Goal: Information Seeking & Learning: Learn about a topic

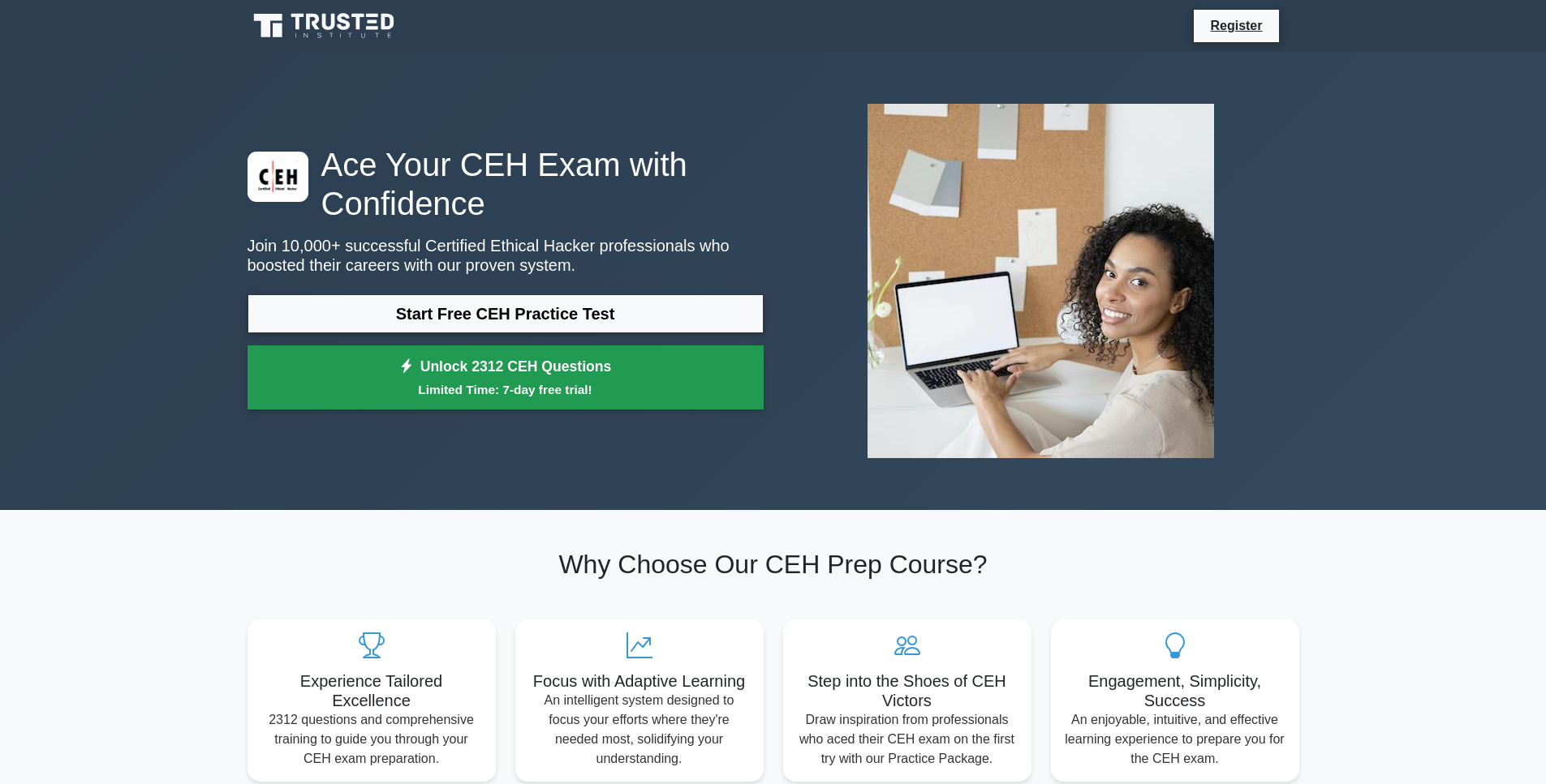
click at [529, 373] on link "Unlock 2312 CEH Questions Limited Time: 7-day free trial!" at bounding box center [505, 378] width 516 height 65
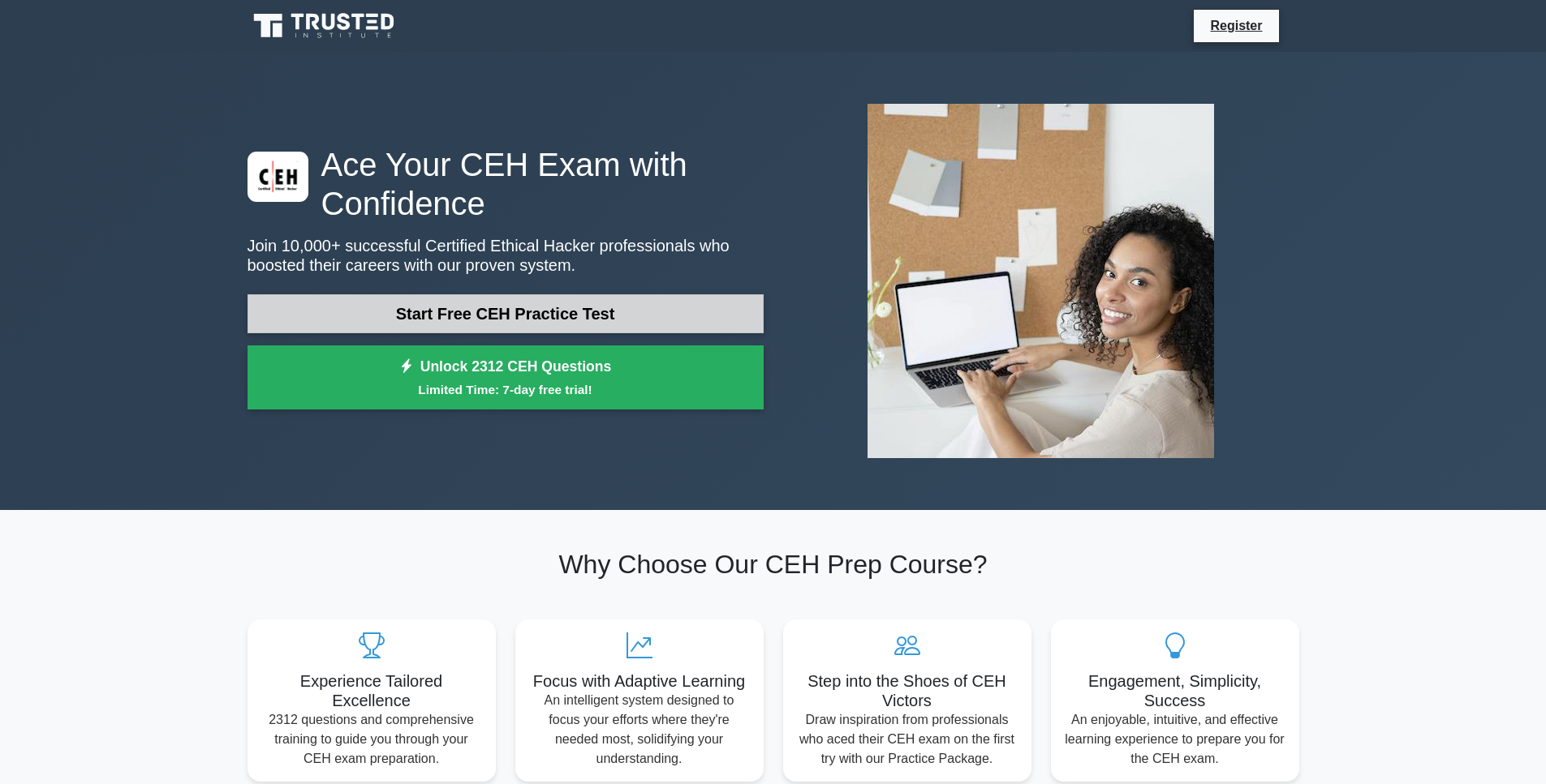
click at [428, 306] on link "Start Free CEH Practice Test" at bounding box center [505, 313] width 516 height 39
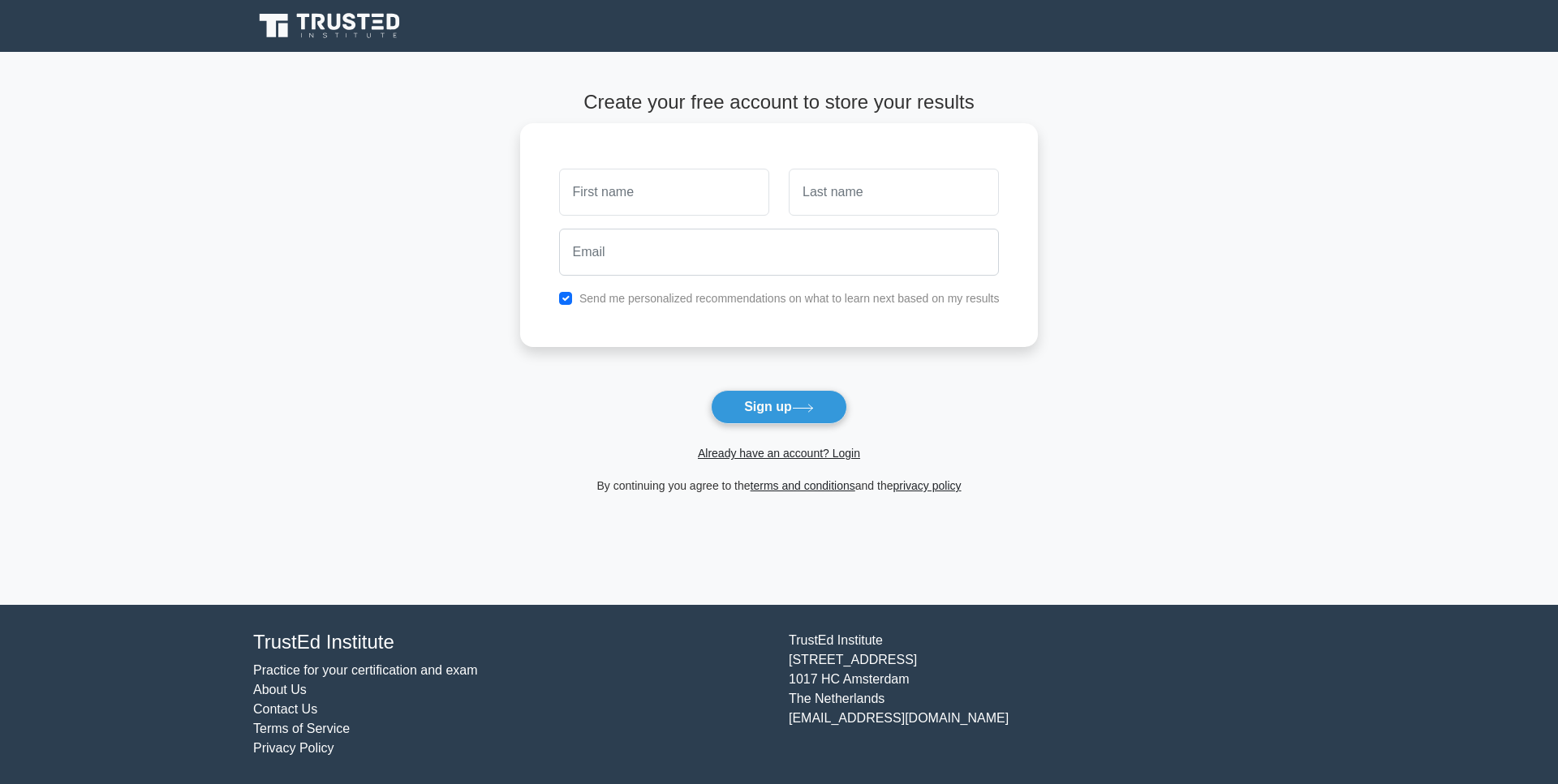
click at [649, 195] on input "text" at bounding box center [664, 192] width 210 height 47
type input "Roberto"
click at [822, 189] on input "text" at bounding box center [893, 192] width 210 height 47
type input "Allen"
click at [645, 261] on input "email" at bounding box center [779, 252] width 440 height 47
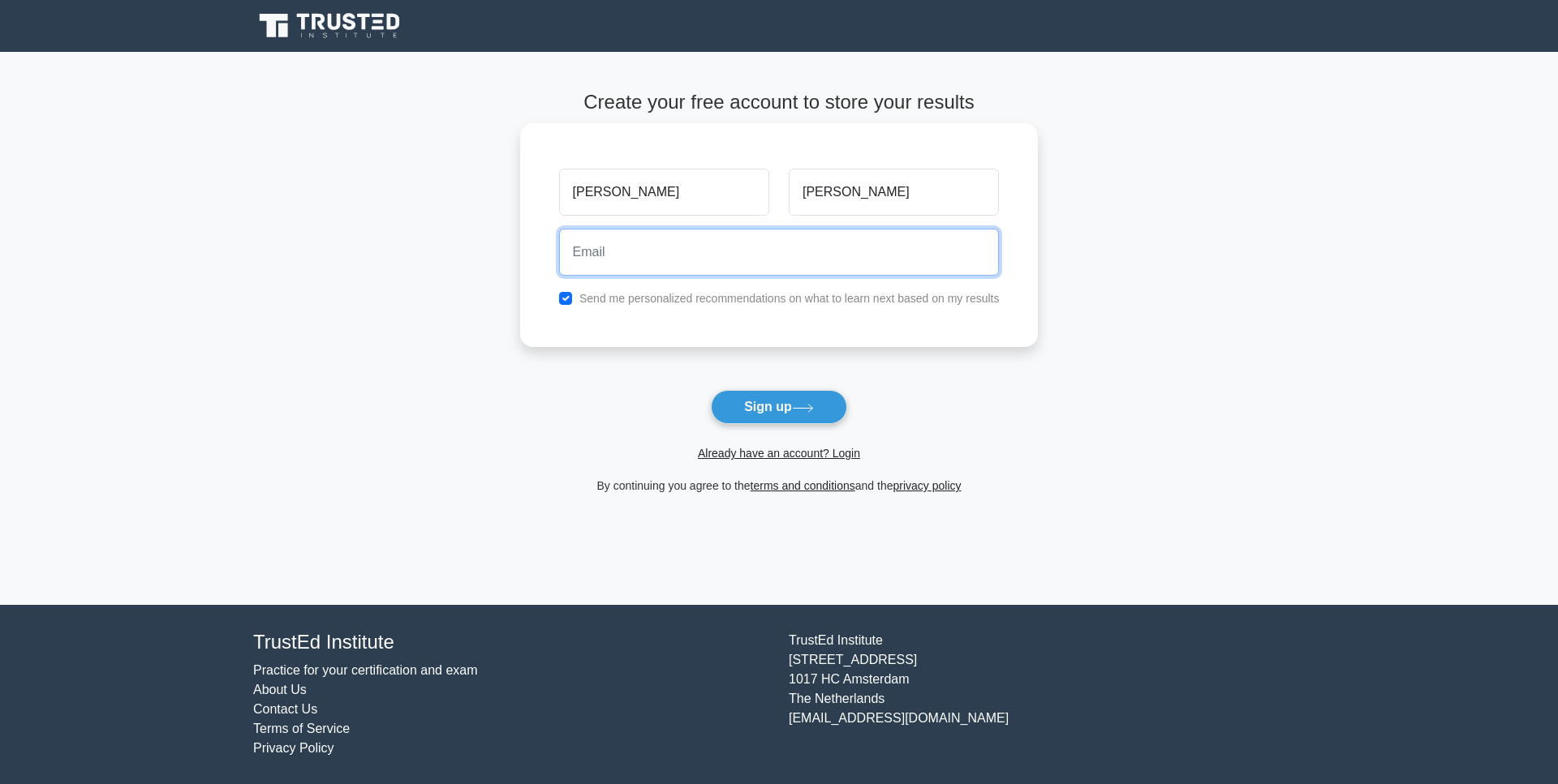
type input "rallen@geocom.com.uy"
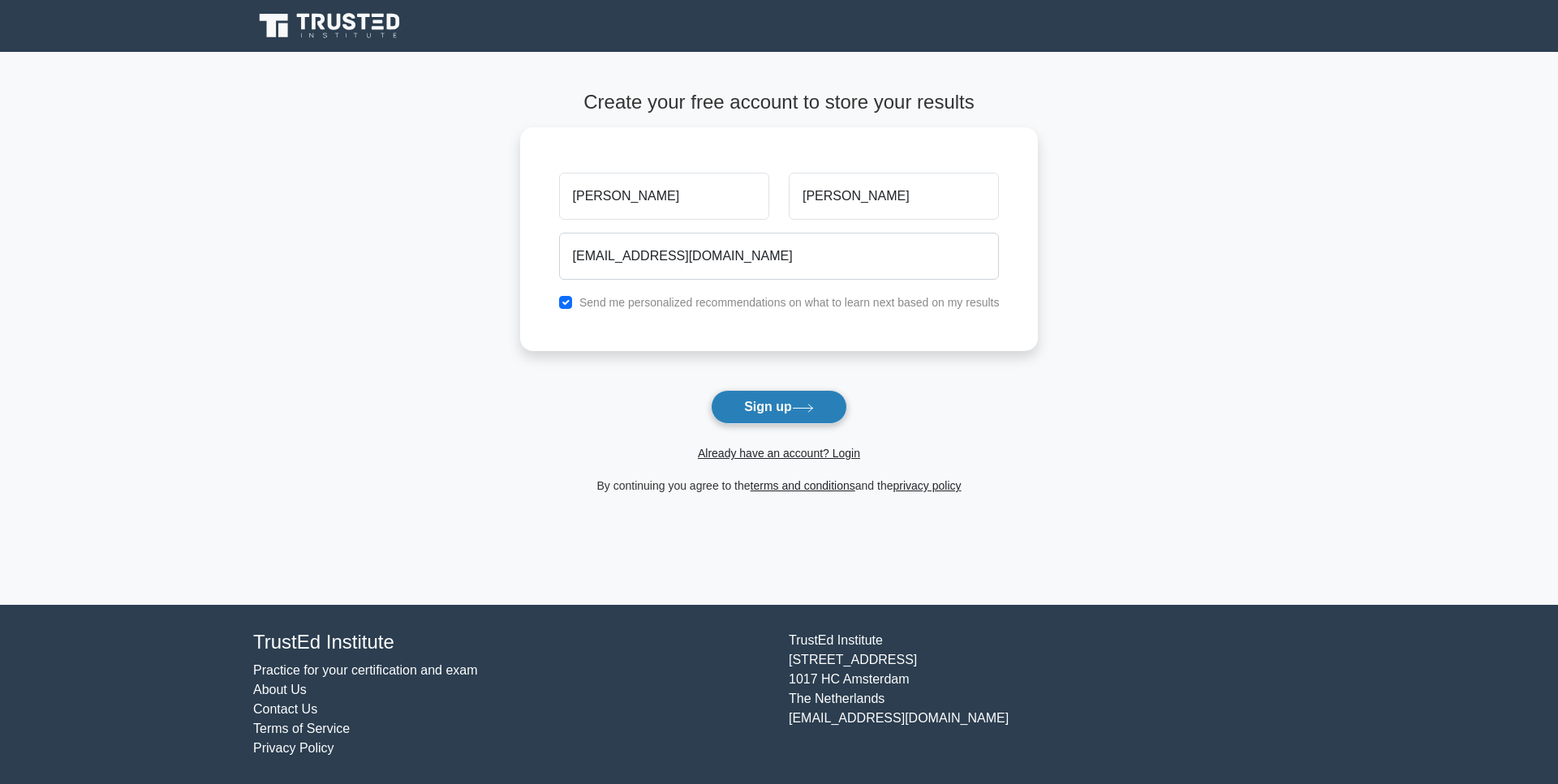
click at [750, 409] on button "Sign up" at bounding box center [779, 407] width 136 height 34
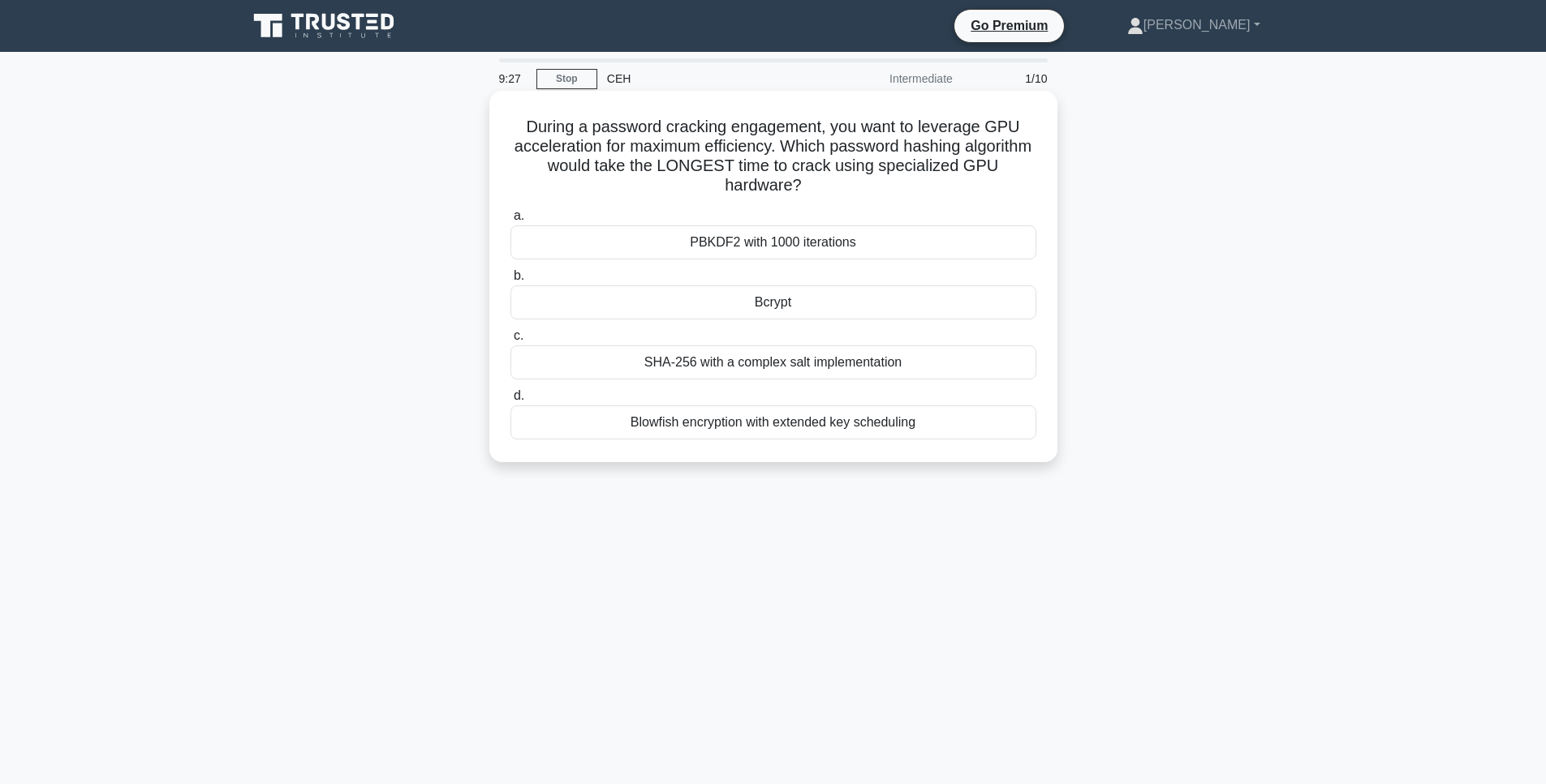
click at [762, 365] on div "SHA-256 with a complex salt implementation" at bounding box center [773, 362] width 526 height 34
click at [510, 341] on input "c. SHA-256 with a complex salt implementation" at bounding box center [510, 336] width 0 height 10
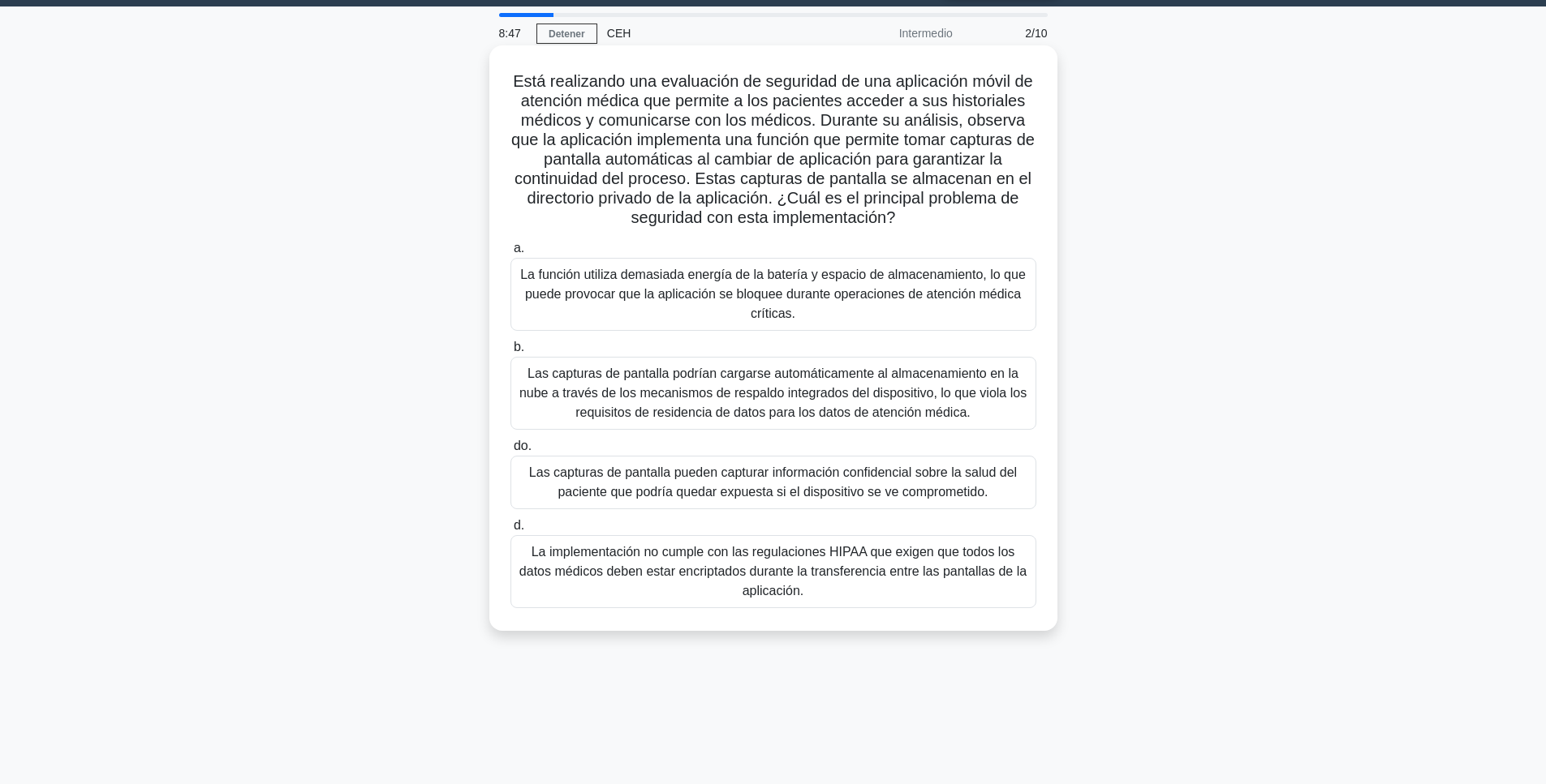
scroll to position [81, 0]
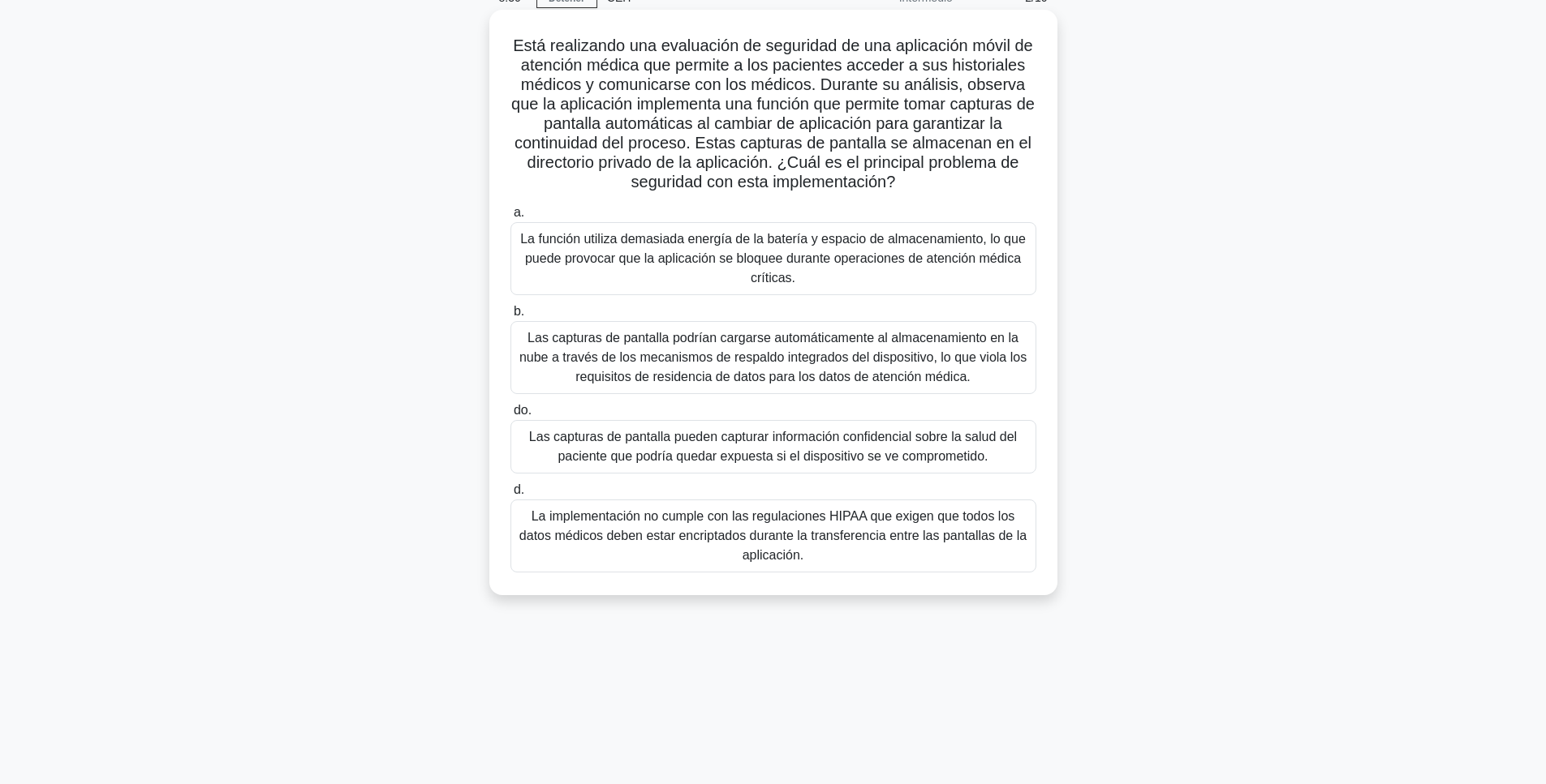
click at [642, 538] on font "La implementación no cumple con las regulaciones HIPAA que exigen que todos los…" at bounding box center [773, 535] width 507 height 52
click at [510, 496] on input "d. La implementación no cumple con las regulaciones HIPAA que exigen que todos …" at bounding box center [510, 491] width 0 height 10
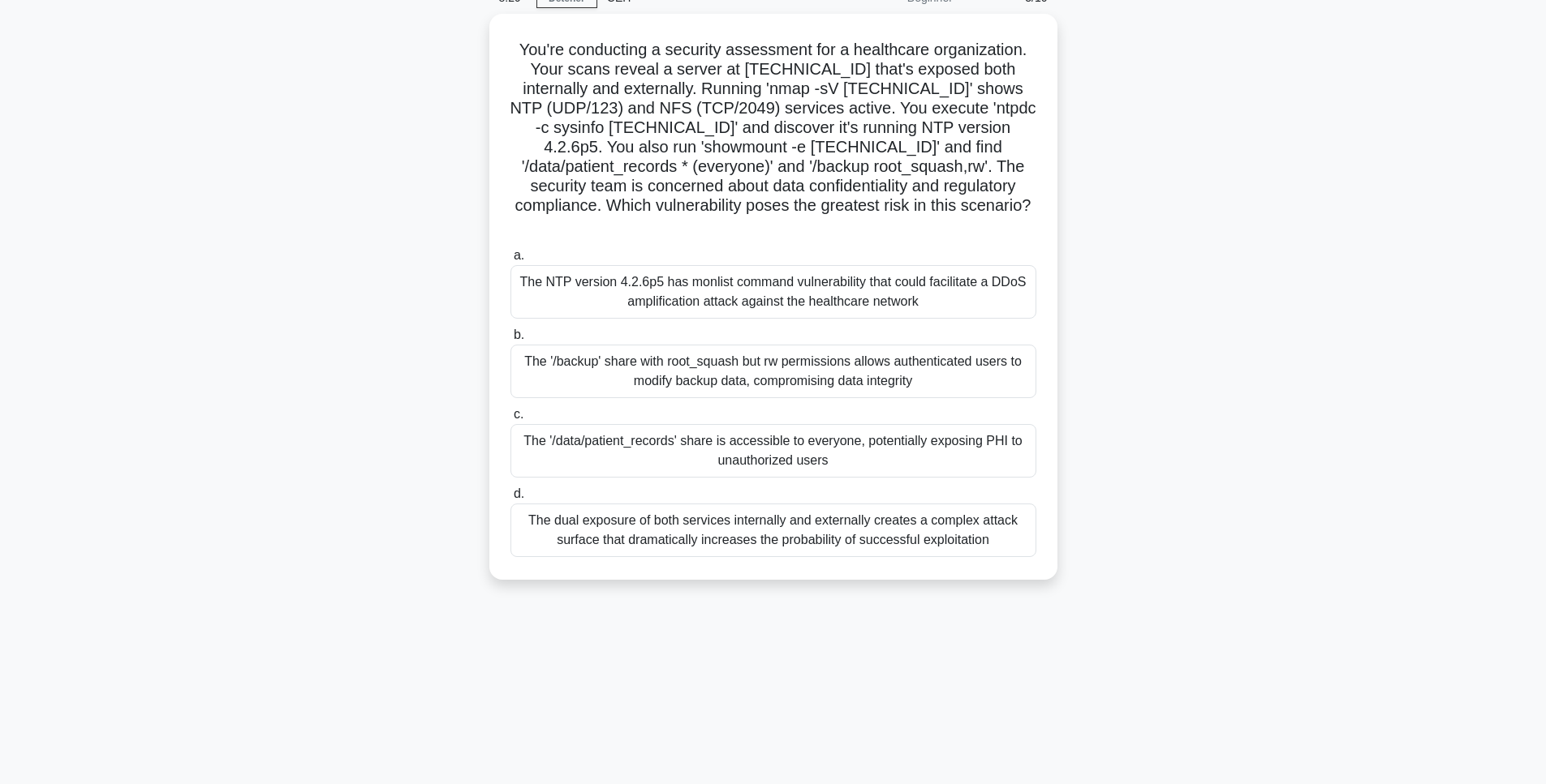
scroll to position [0, 0]
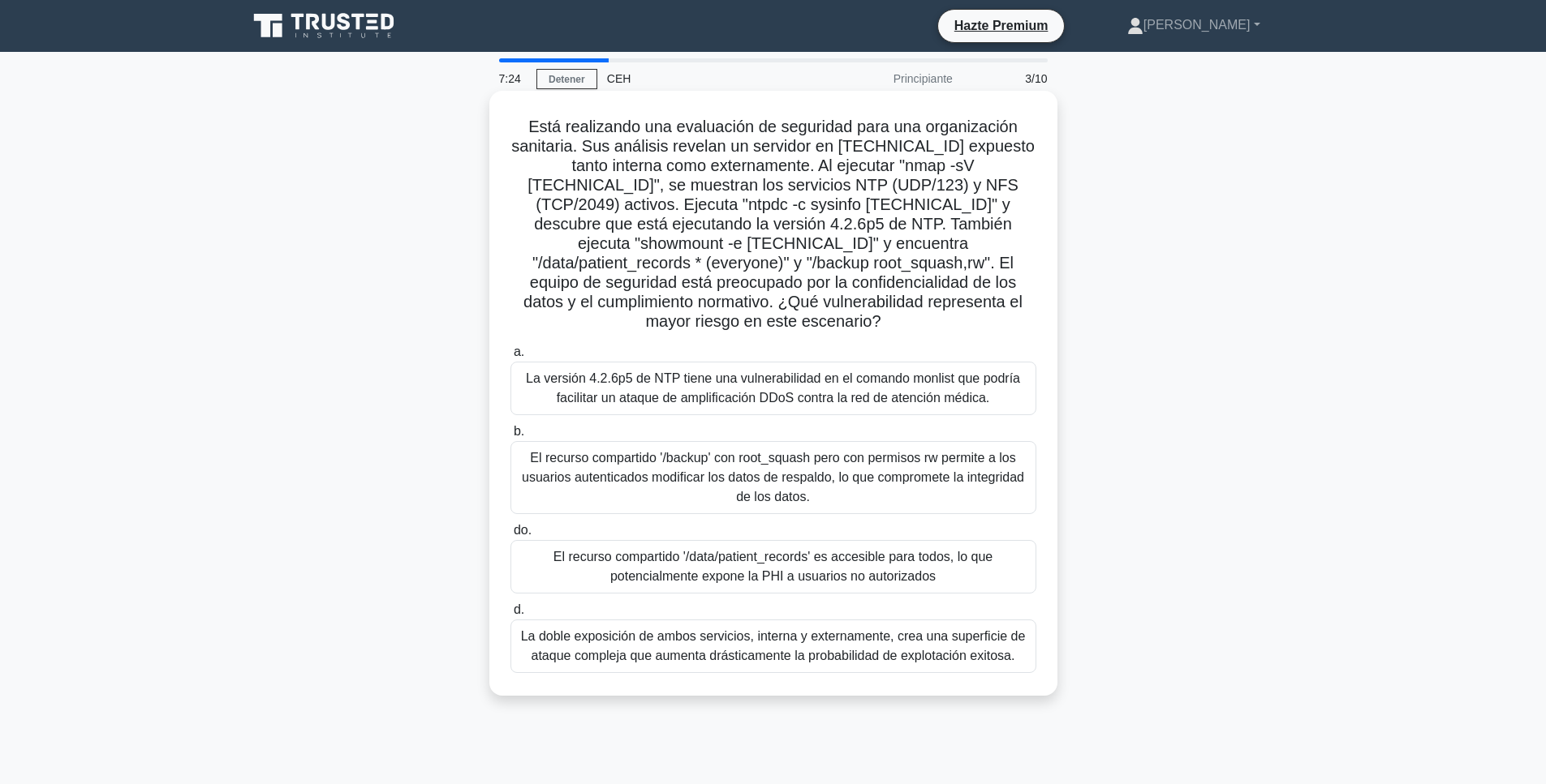
click at [590, 465] on font "El recurso compartido '/backup' con root_squash pero con permisos rw permite a …" at bounding box center [772, 478] width 502 height 52
click at [510, 437] on input "b. El recurso compartido '/backup' con root_squash pero con permisos rw permite…" at bounding box center [510, 432] width 0 height 10
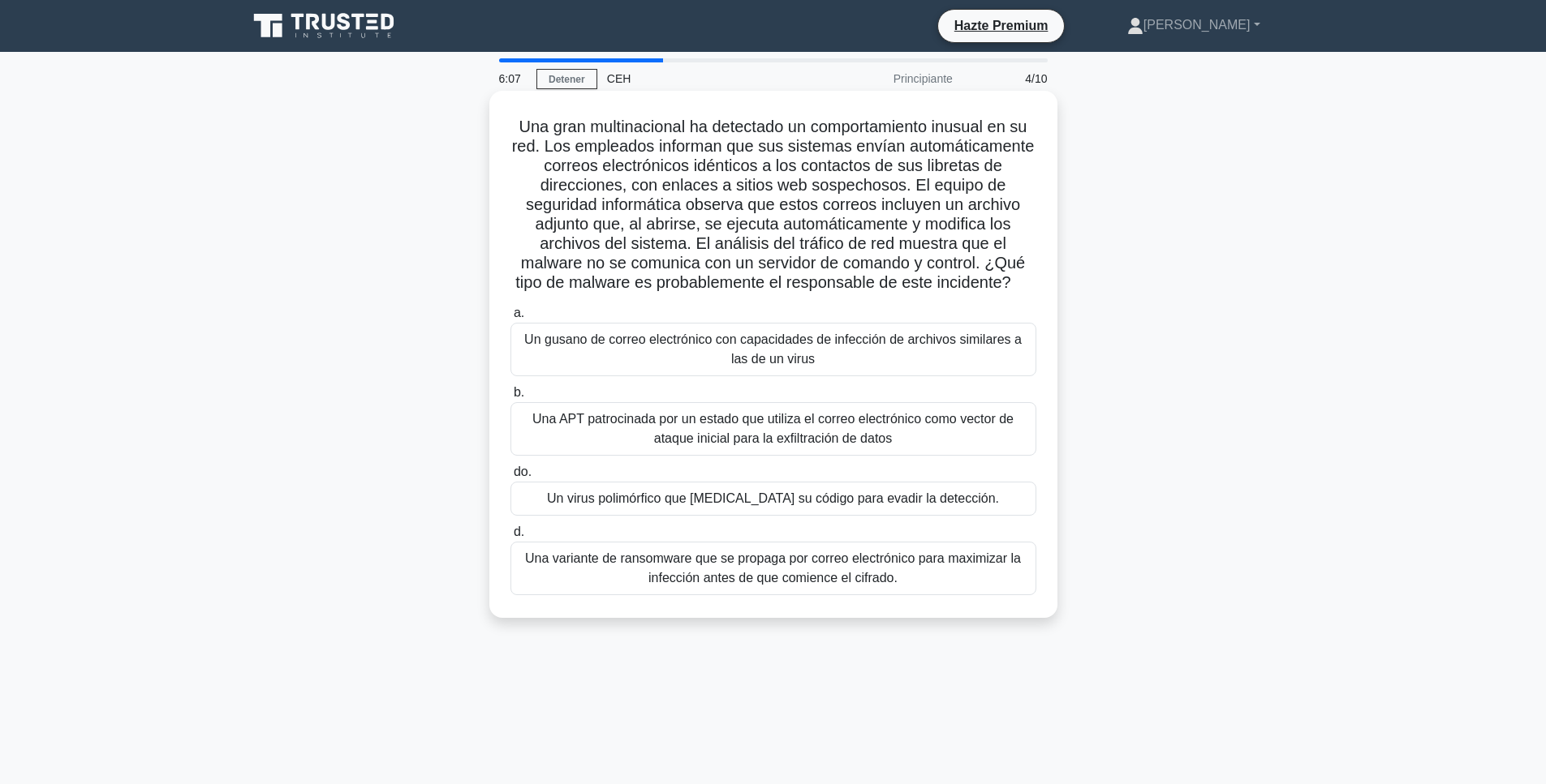
click at [597, 423] on font "Una APT patrocinada por un estado que utiliza el correo electrónico como vector…" at bounding box center [772, 429] width 481 height 33
click at [510, 398] on input "b. Una APT patrocinada por un estado que utiliza el correo electrónico como vec…" at bounding box center [510, 393] width 0 height 10
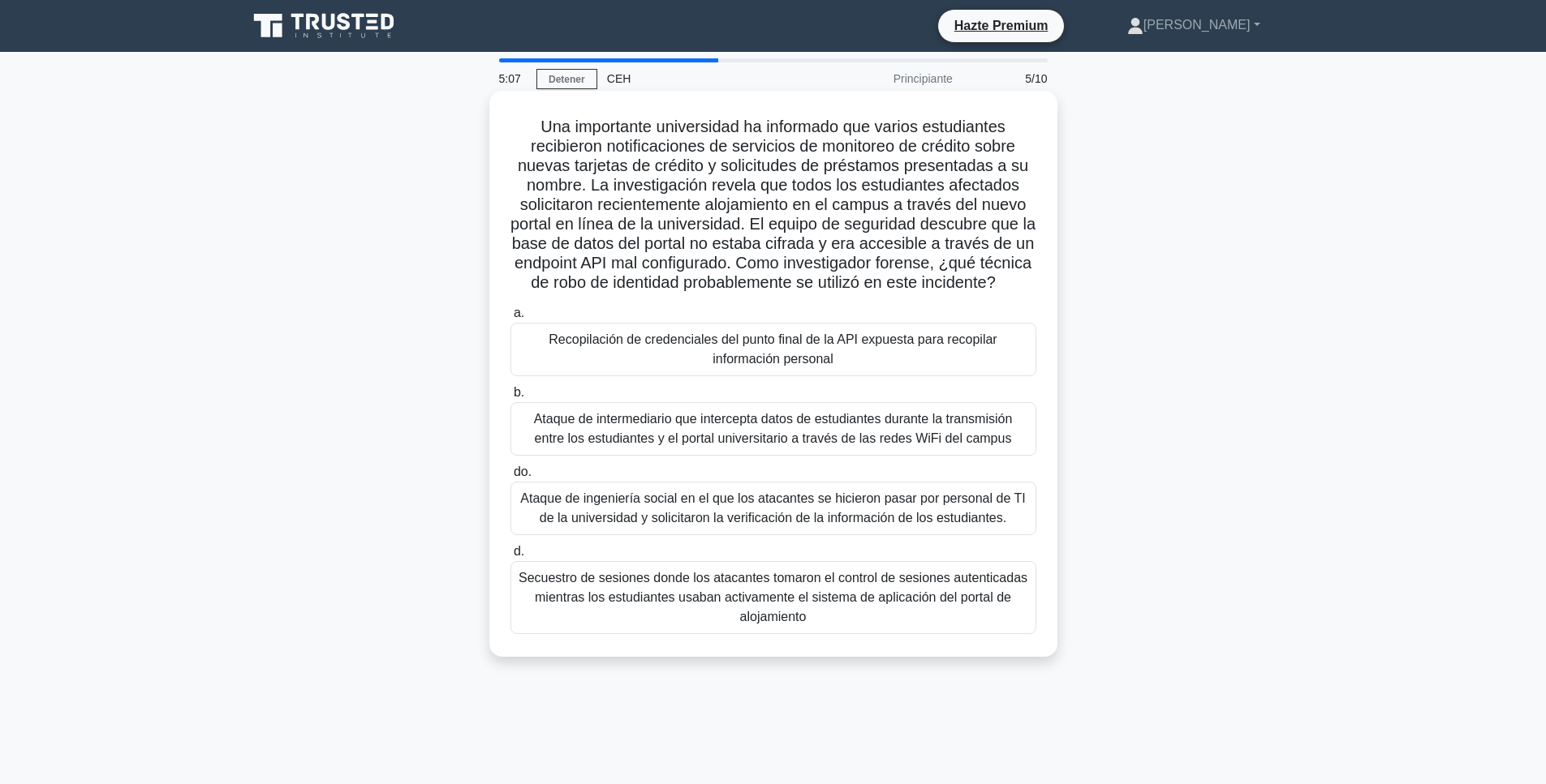
click at [852, 622] on font "Secuestro de sesiones donde los atacantes tomaron el control de sesiones autent…" at bounding box center [773, 597] width 508 height 52
click at [510, 557] on input "d. Secuestro de sesiones donde los atacantes tomaron el control de sesiones aut…" at bounding box center [510, 552] width 0 height 10
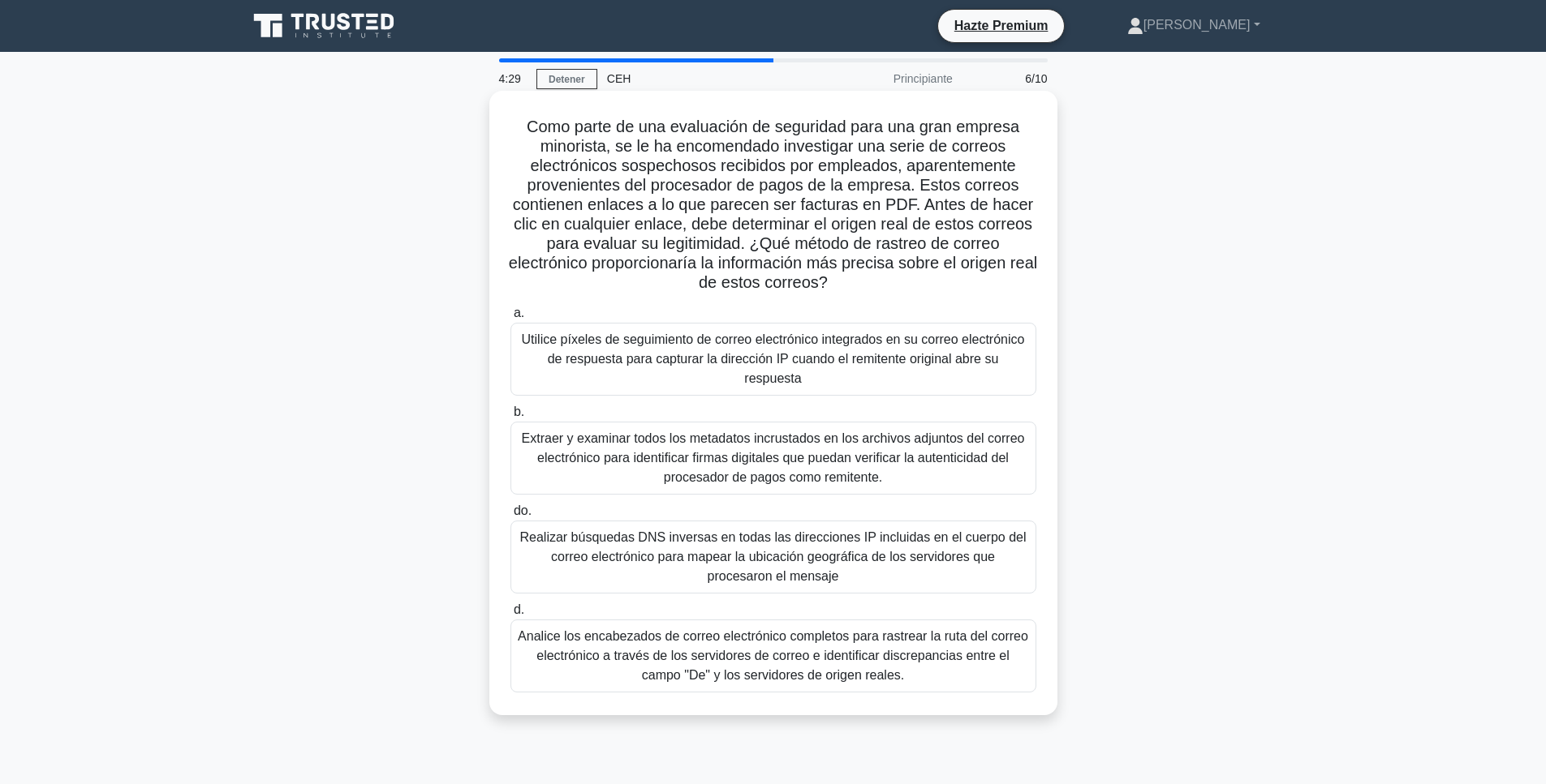
click at [716, 635] on font "Analice los encabezados de correo electrónico completos para rastrear la ruta d…" at bounding box center [773, 656] width 510 height 52
click at [510, 616] on input "d. Analice los encabezados de correo electrónico completos para rastrear la rut…" at bounding box center [510, 610] width 0 height 10
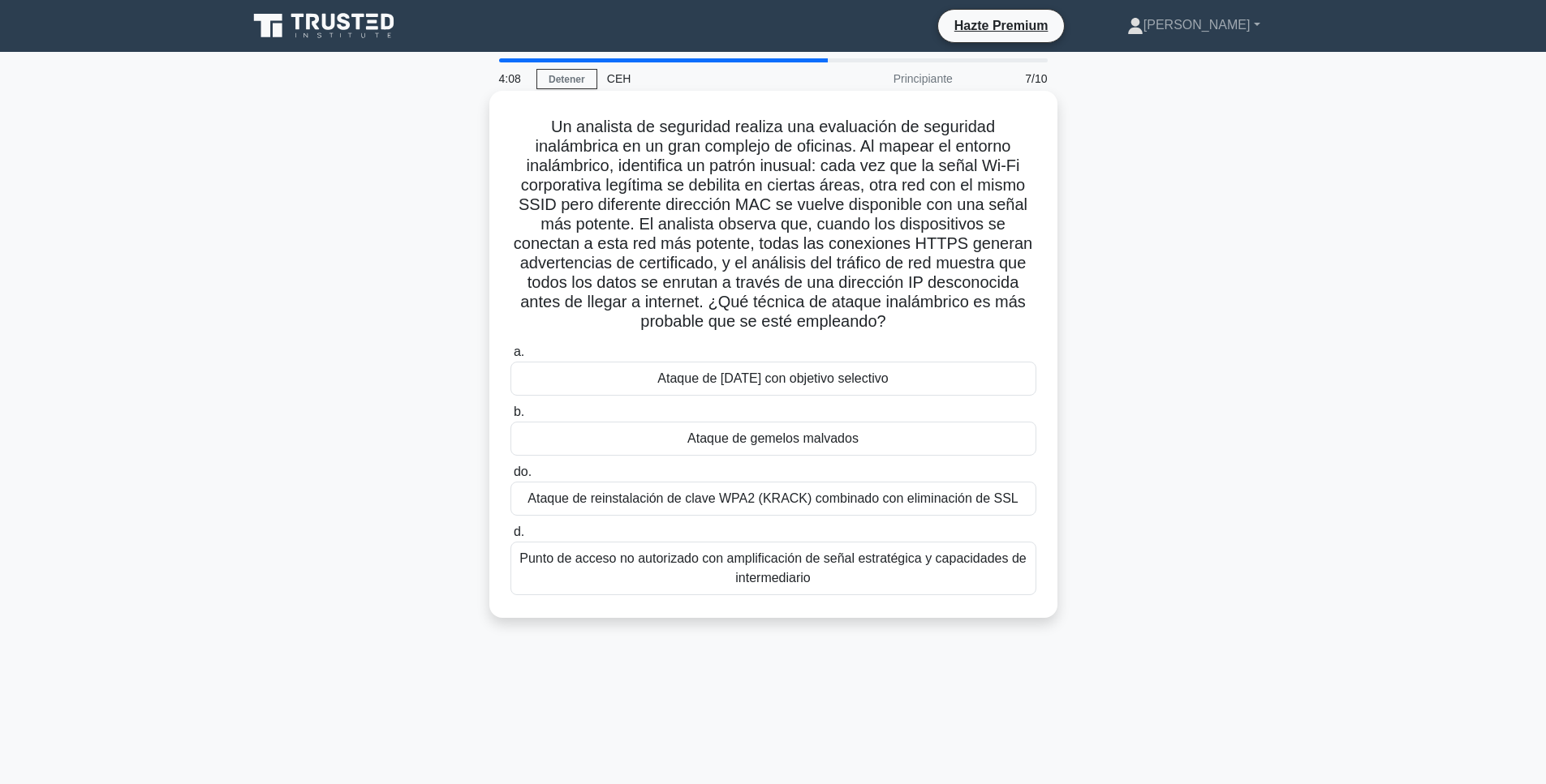
click at [618, 439] on div "Ataque de gemelos malvados" at bounding box center [773, 438] width 526 height 34
click at [510, 417] on input "b. Ataque de gemelos malvados" at bounding box center [510, 412] width 0 height 10
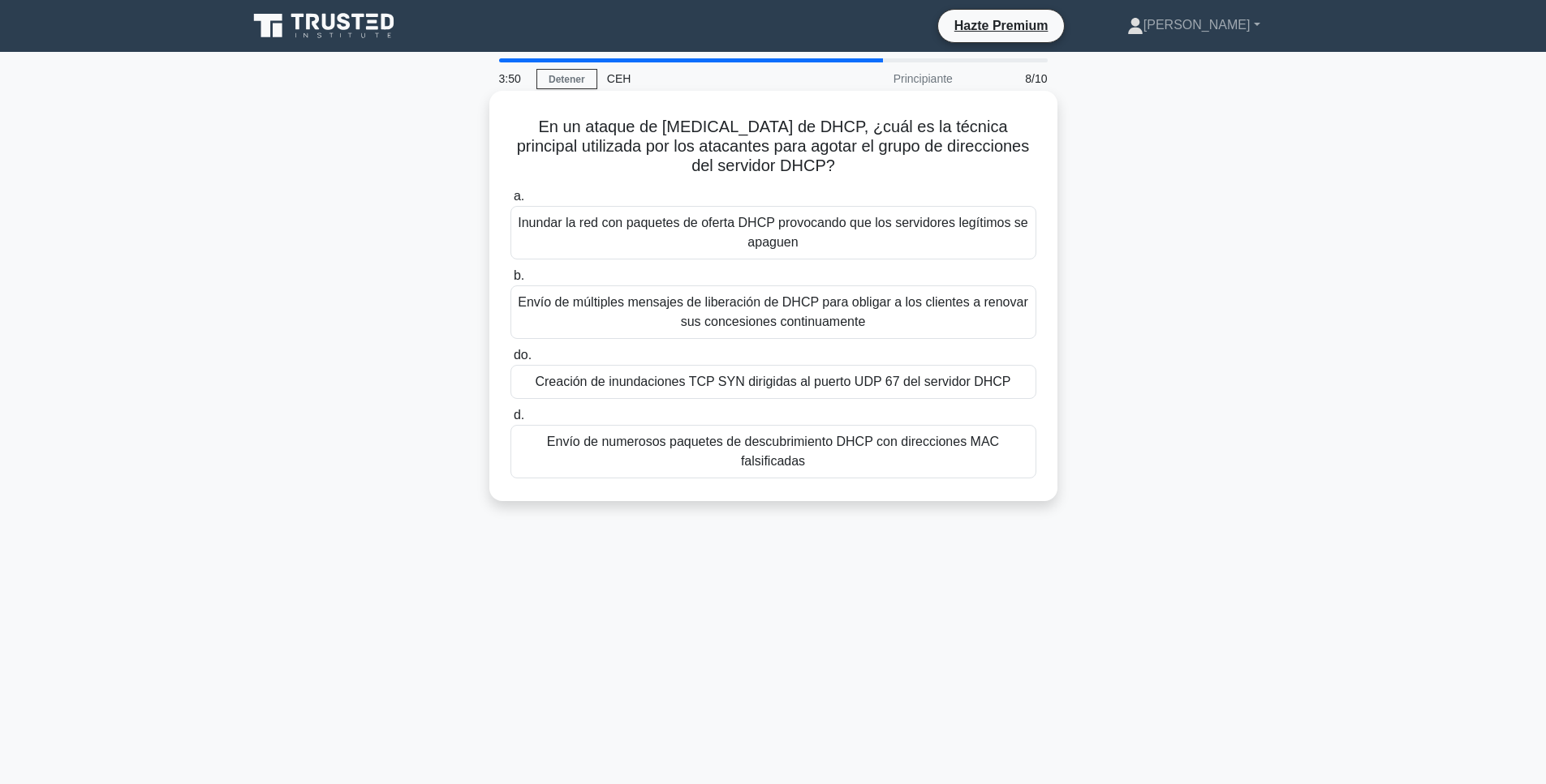
click at [671, 230] on font "Inundar la red con paquetes de oferta DHCP provocando que los servidores legíti…" at bounding box center [773, 232] width 510 height 33
click at [510, 202] on input "a. Inundar la red con paquetes de oferta DHCP provocando que los servidores leg…" at bounding box center [510, 196] width 0 height 10
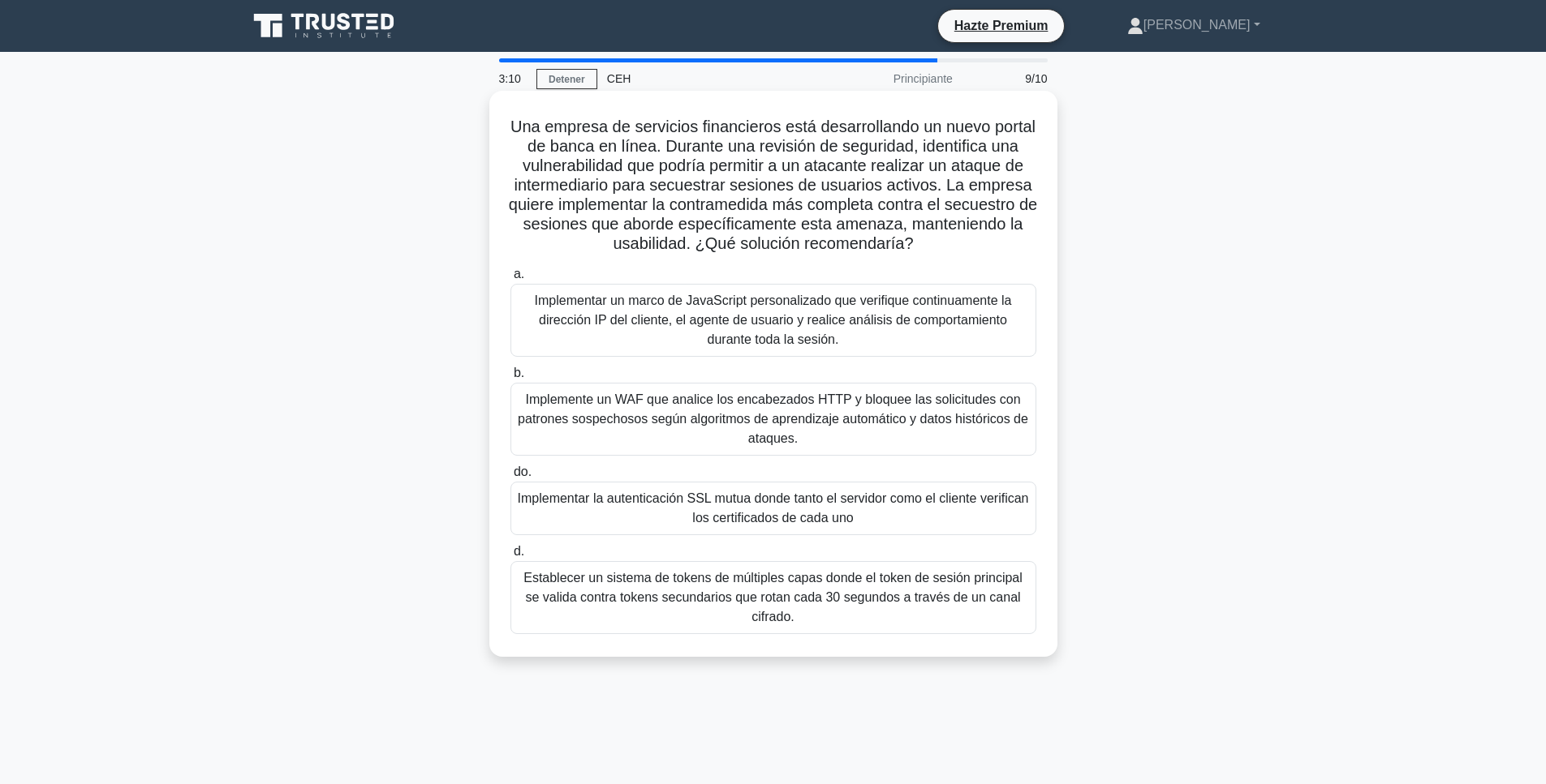
click at [760, 583] on font "Establecer un sistema de tokens de múltiples capas donde el token de sesión pri…" at bounding box center [772, 597] width 499 height 52
click at [510, 557] on input "d. Establecer un sistema de tokens de múltiples capas donde el token de sesión …" at bounding box center [510, 552] width 0 height 10
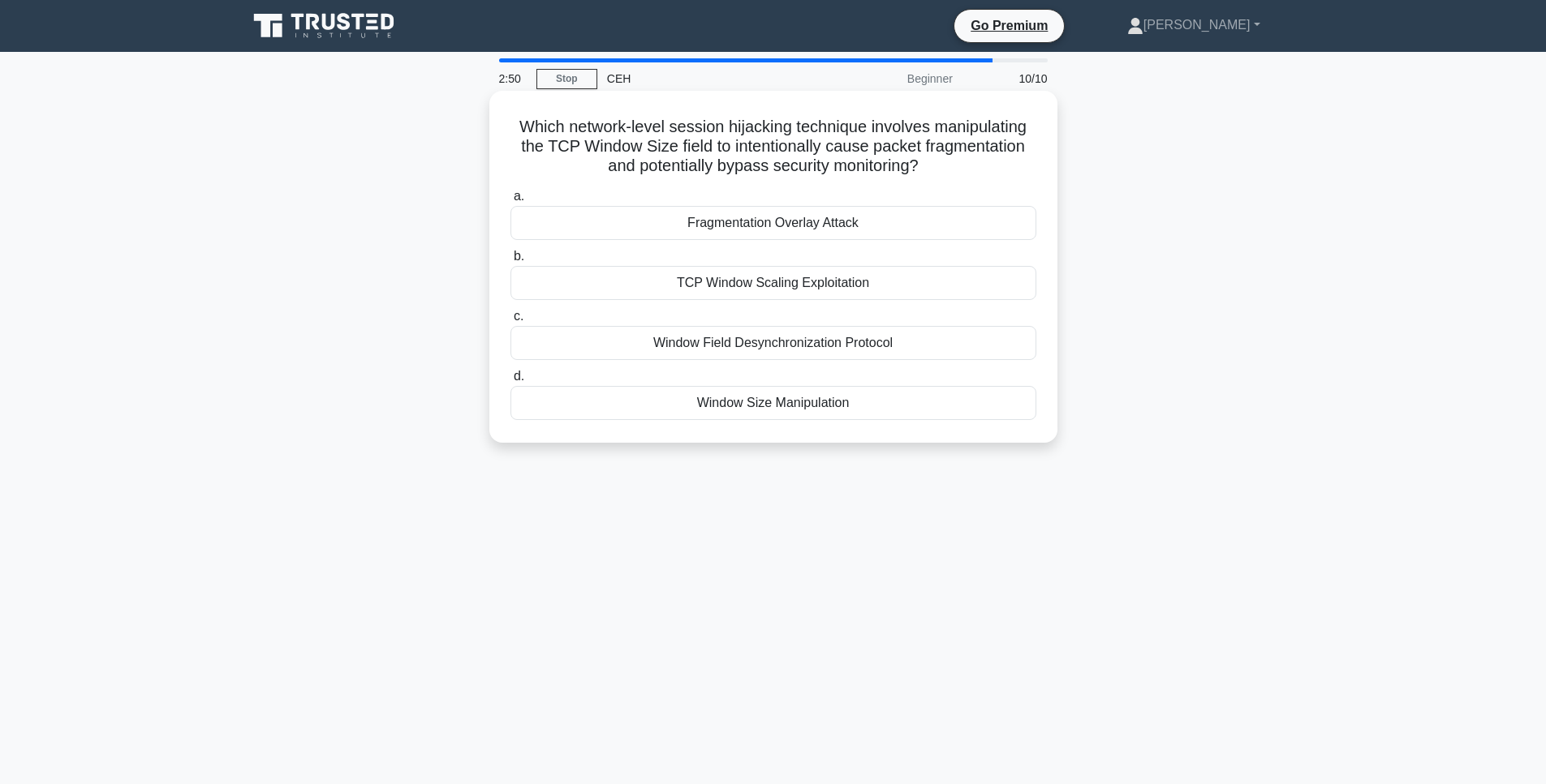
click at [776, 280] on div "TCP Window Scaling Exploitation" at bounding box center [773, 283] width 526 height 34
click at [510, 262] on input "b. TCP Window Scaling Exploitation" at bounding box center [510, 257] width 0 height 10
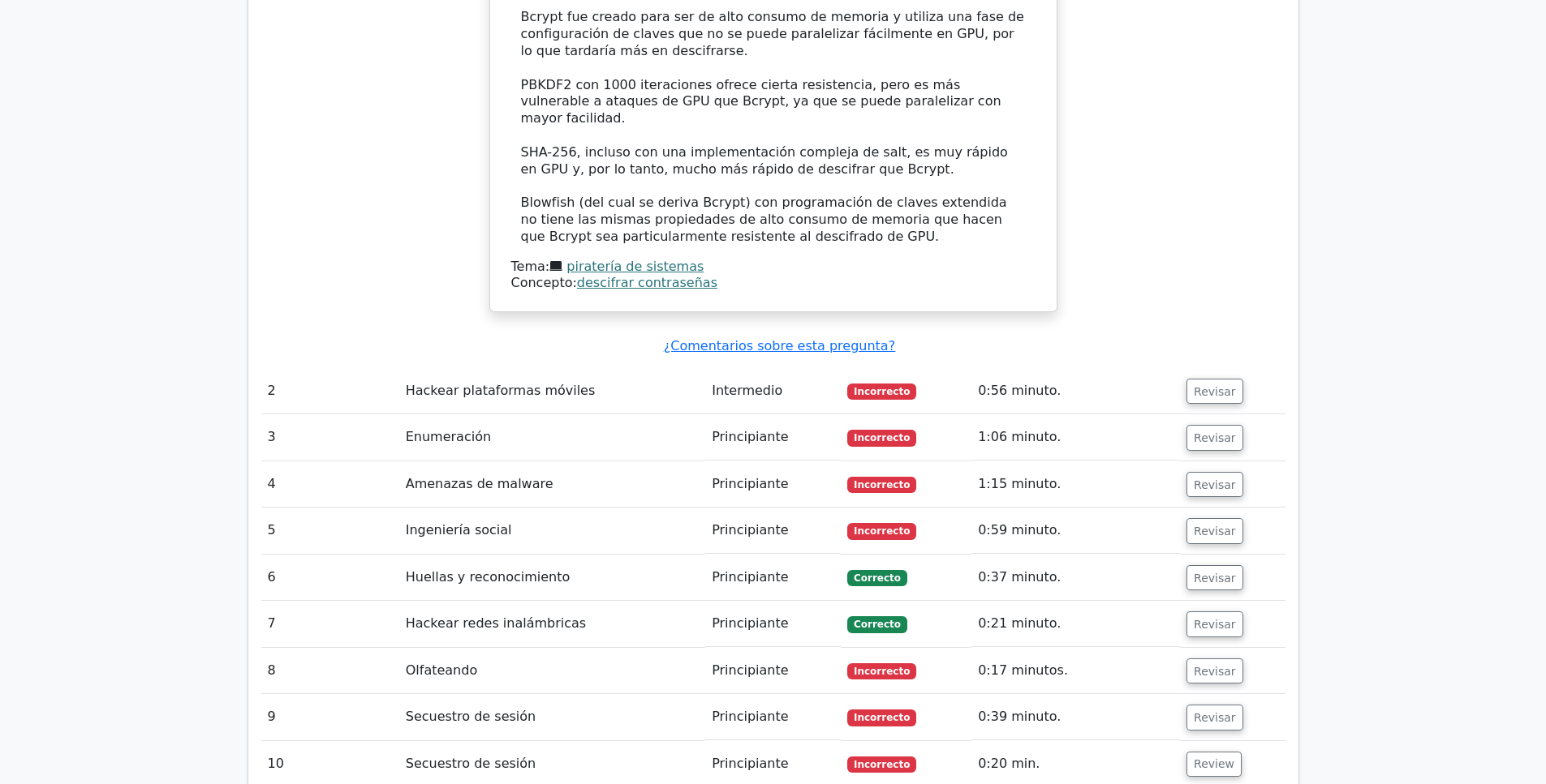
scroll to position [2150, 0]
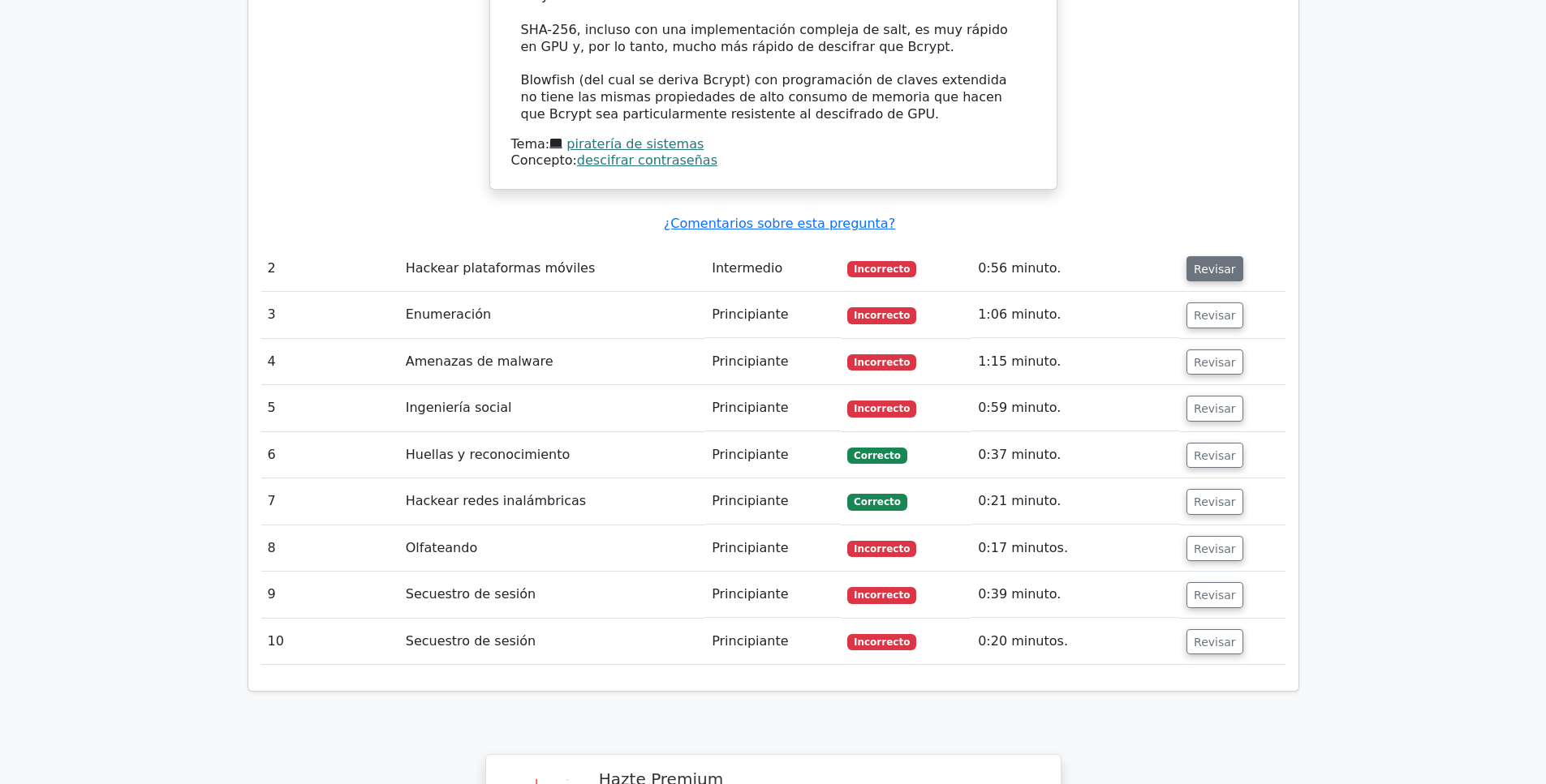
click at [1198, 262] on font "Revisar" at bounding box center [1215, 268] width 42 height 13
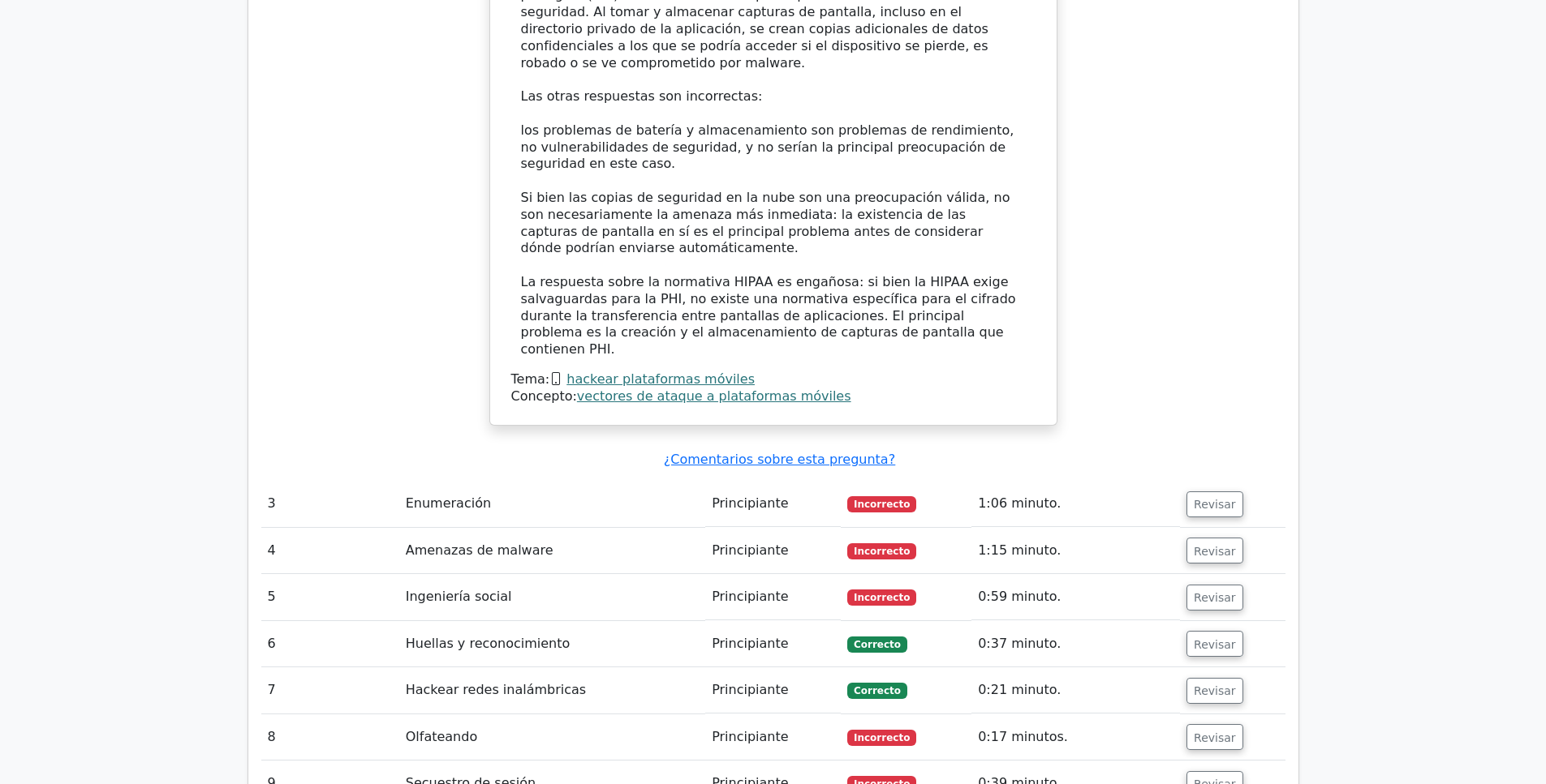
scroll to position [3204, 0]
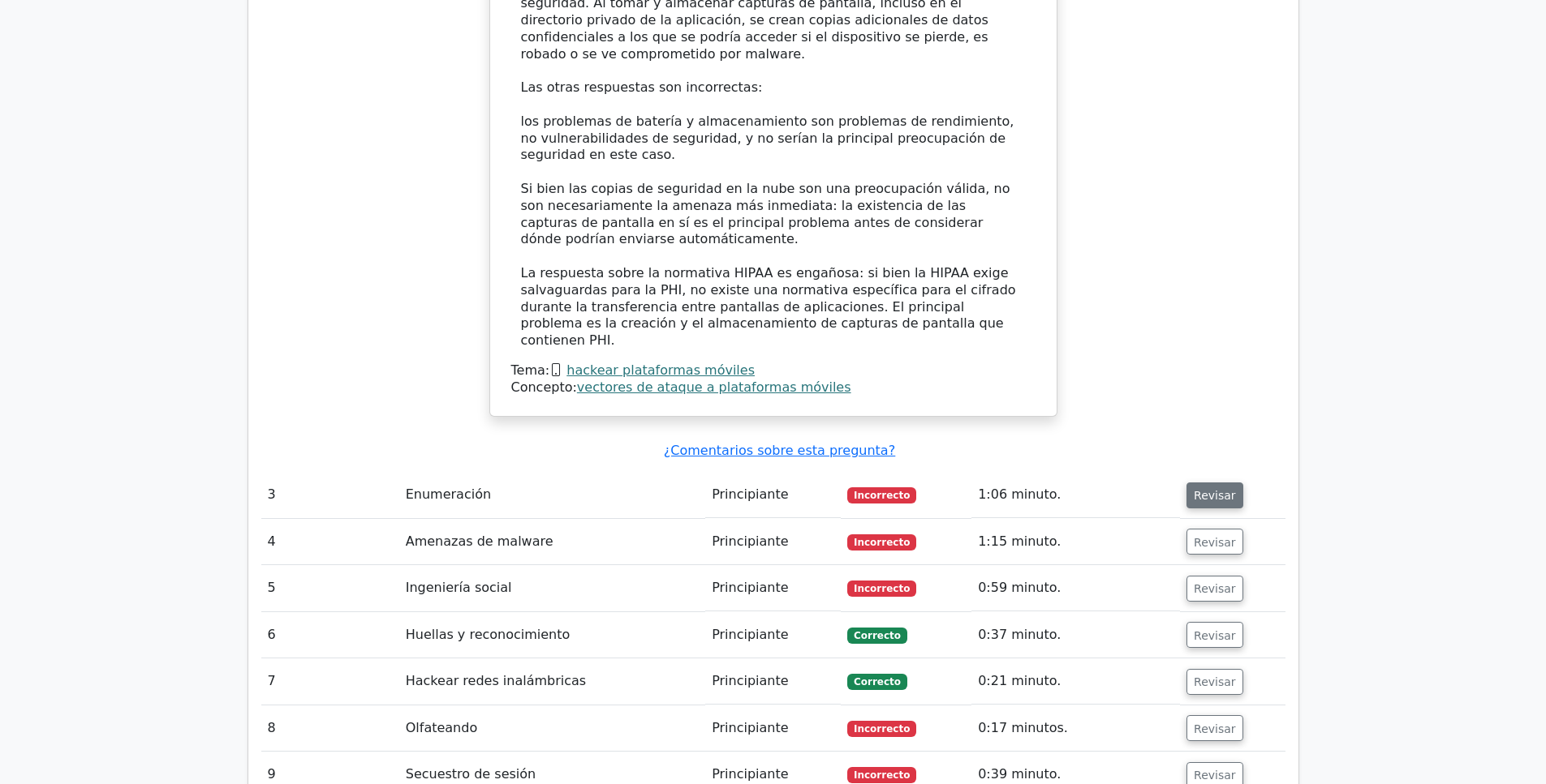
click at [1204, 489] on font "Revisar" at bounding box center [1215, 495] width 42 height 13
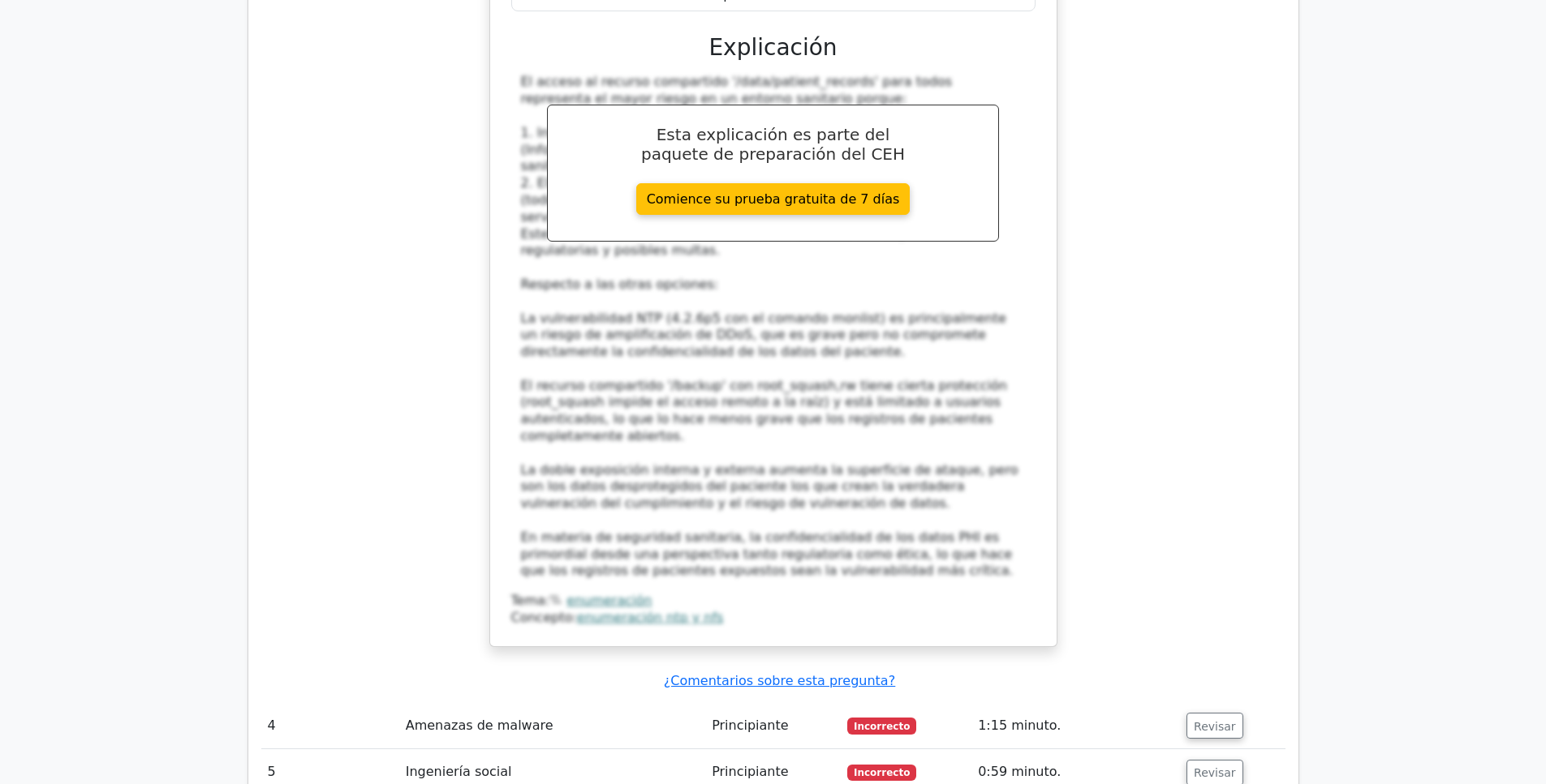
scroll to position [4421, 0]
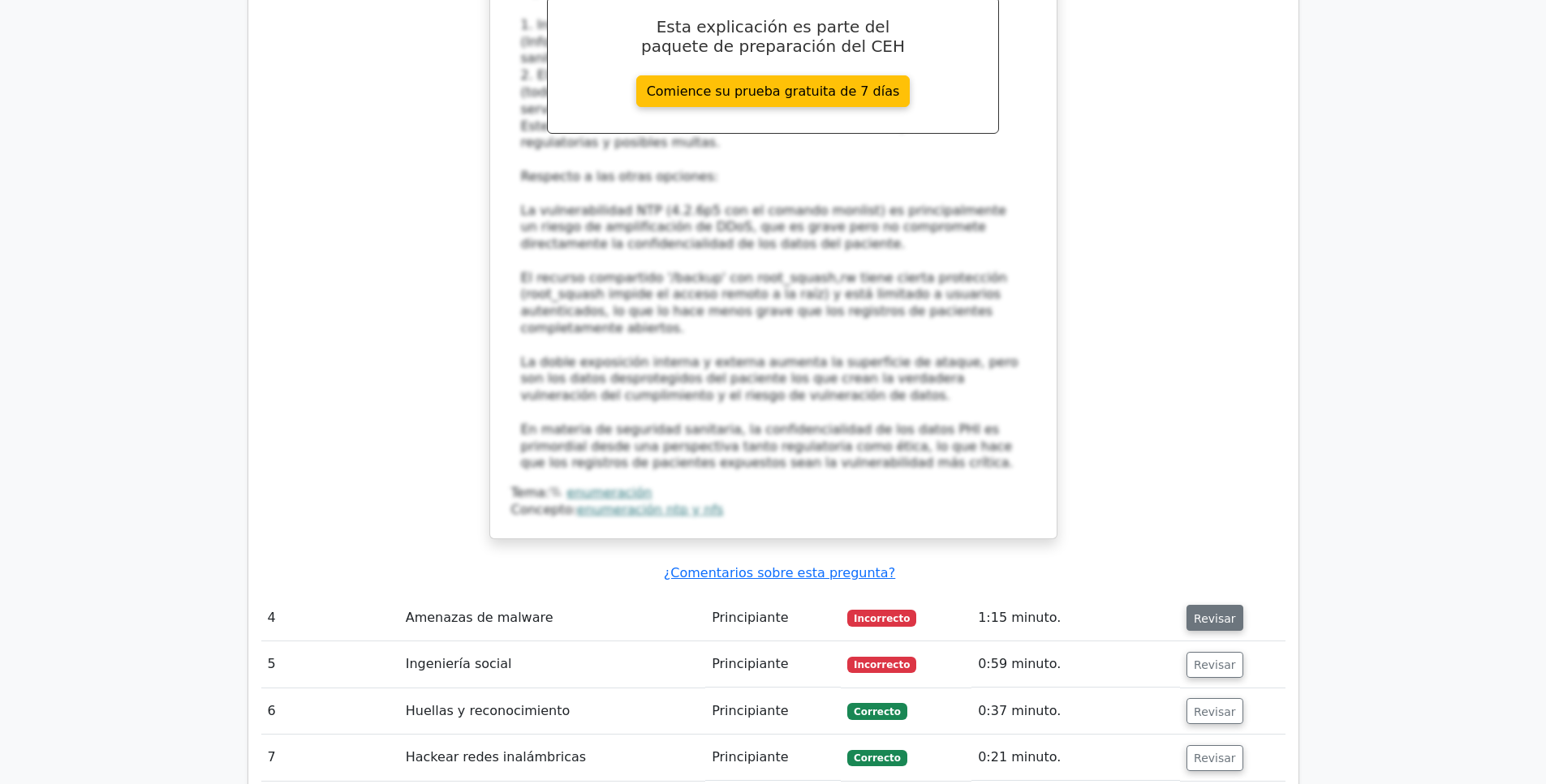
click at [1202, 605] on button "Revisar" at bounding box center [1214, 618] width 57 height 26
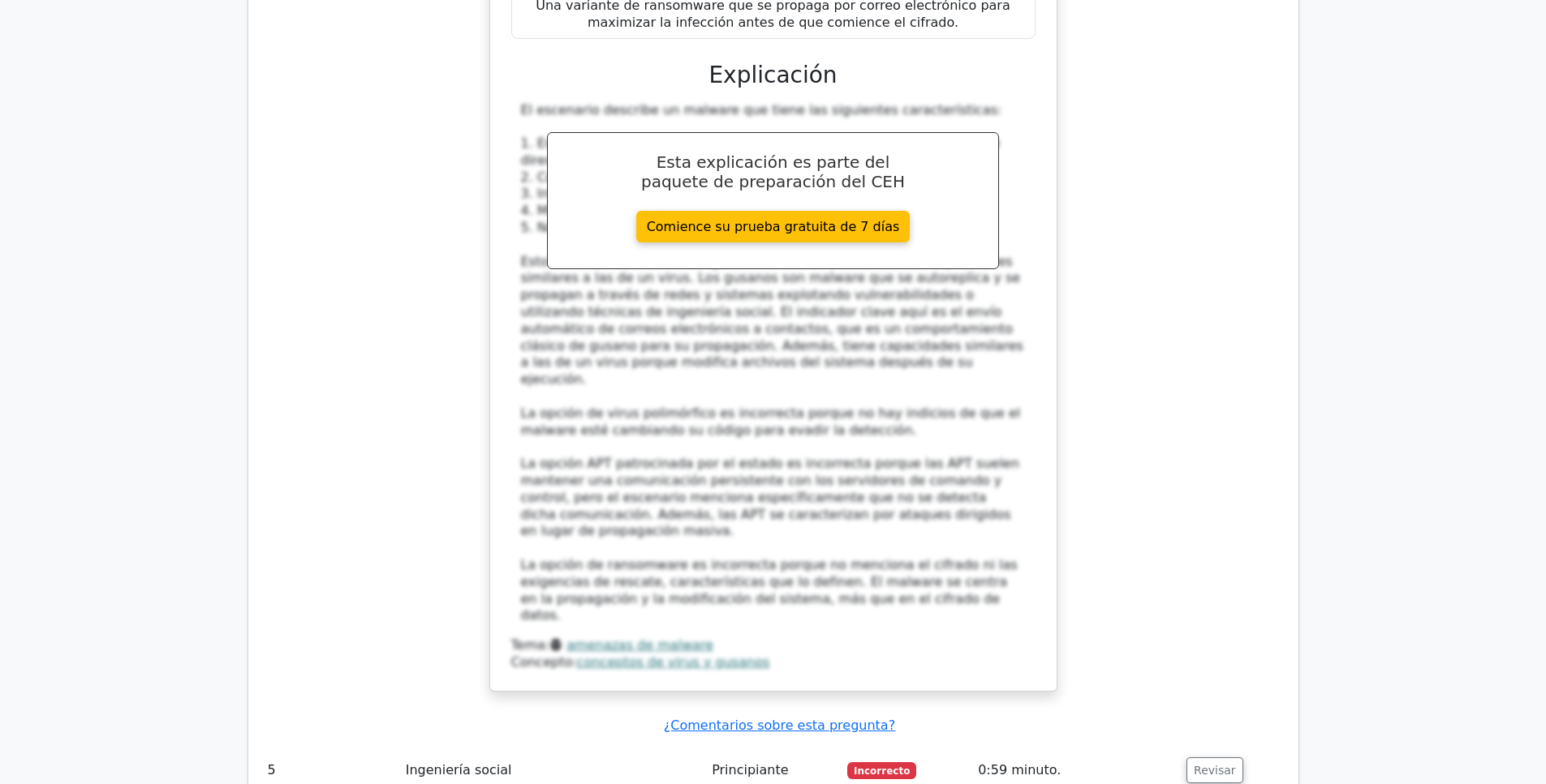
scroll to position [5557, 0]
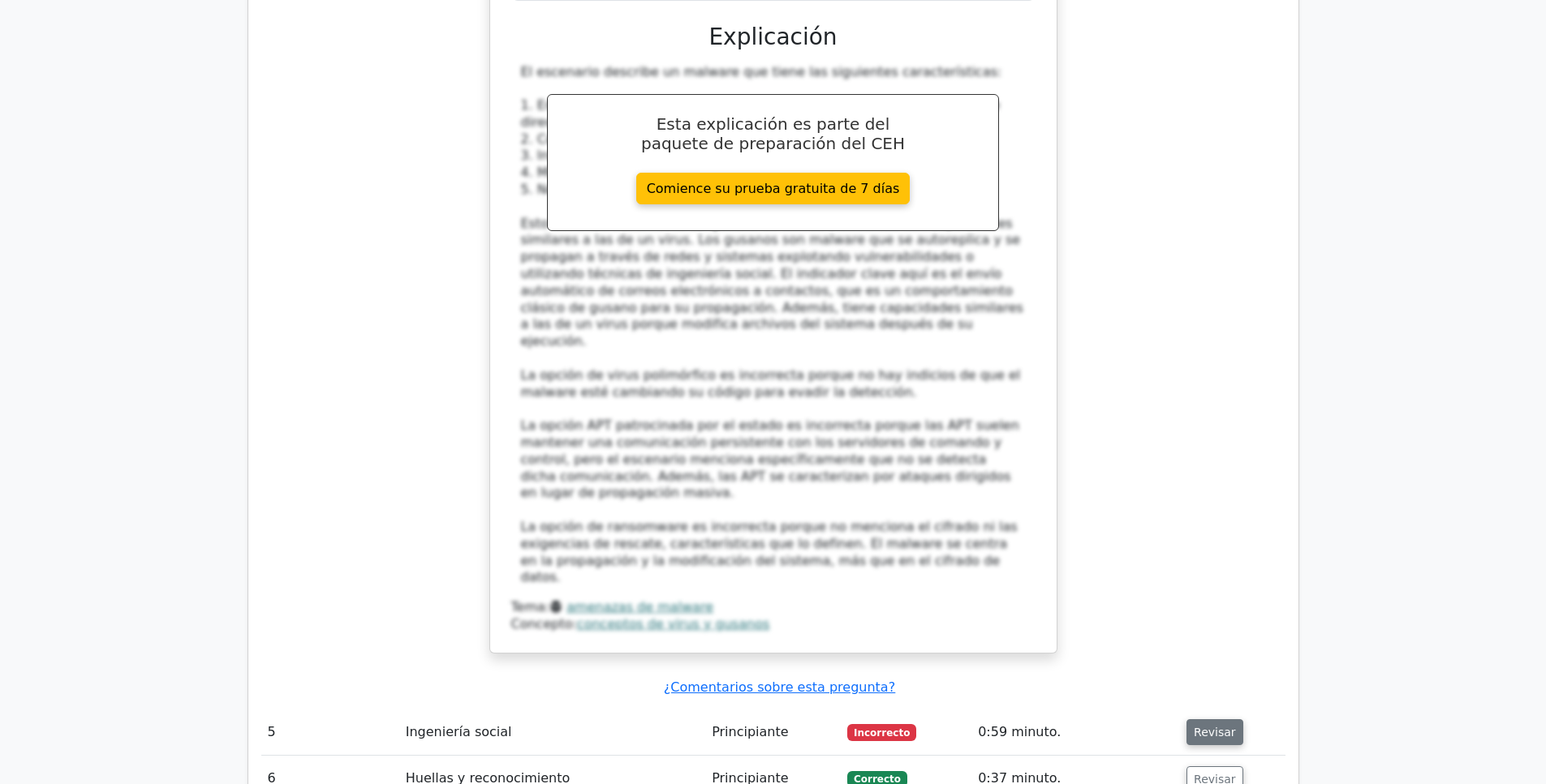
click at [1205, 726] on font "Revisar" at bounding box center [1215, 732] width 42 height 13
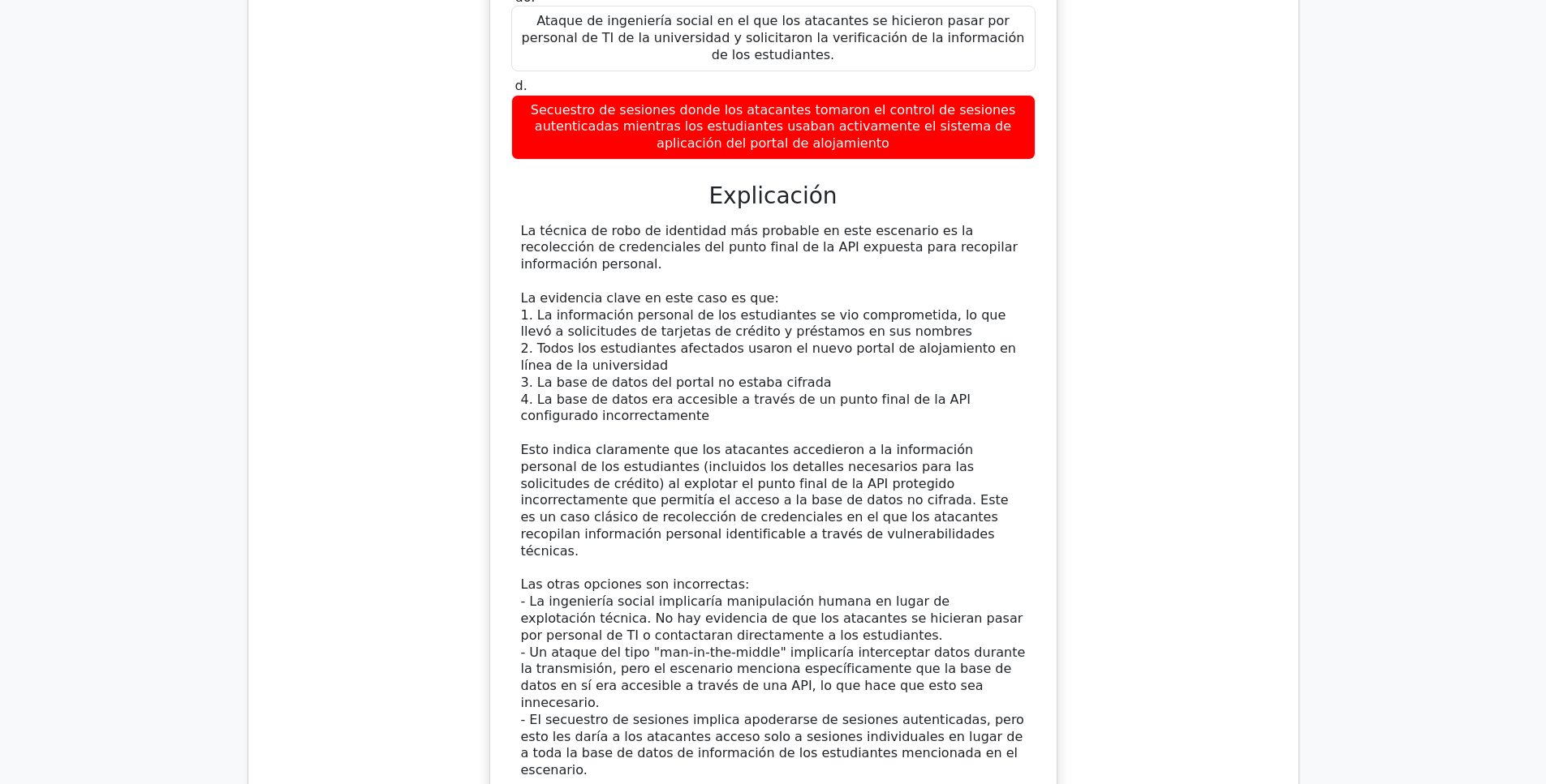
scroll to position [6936, 0]
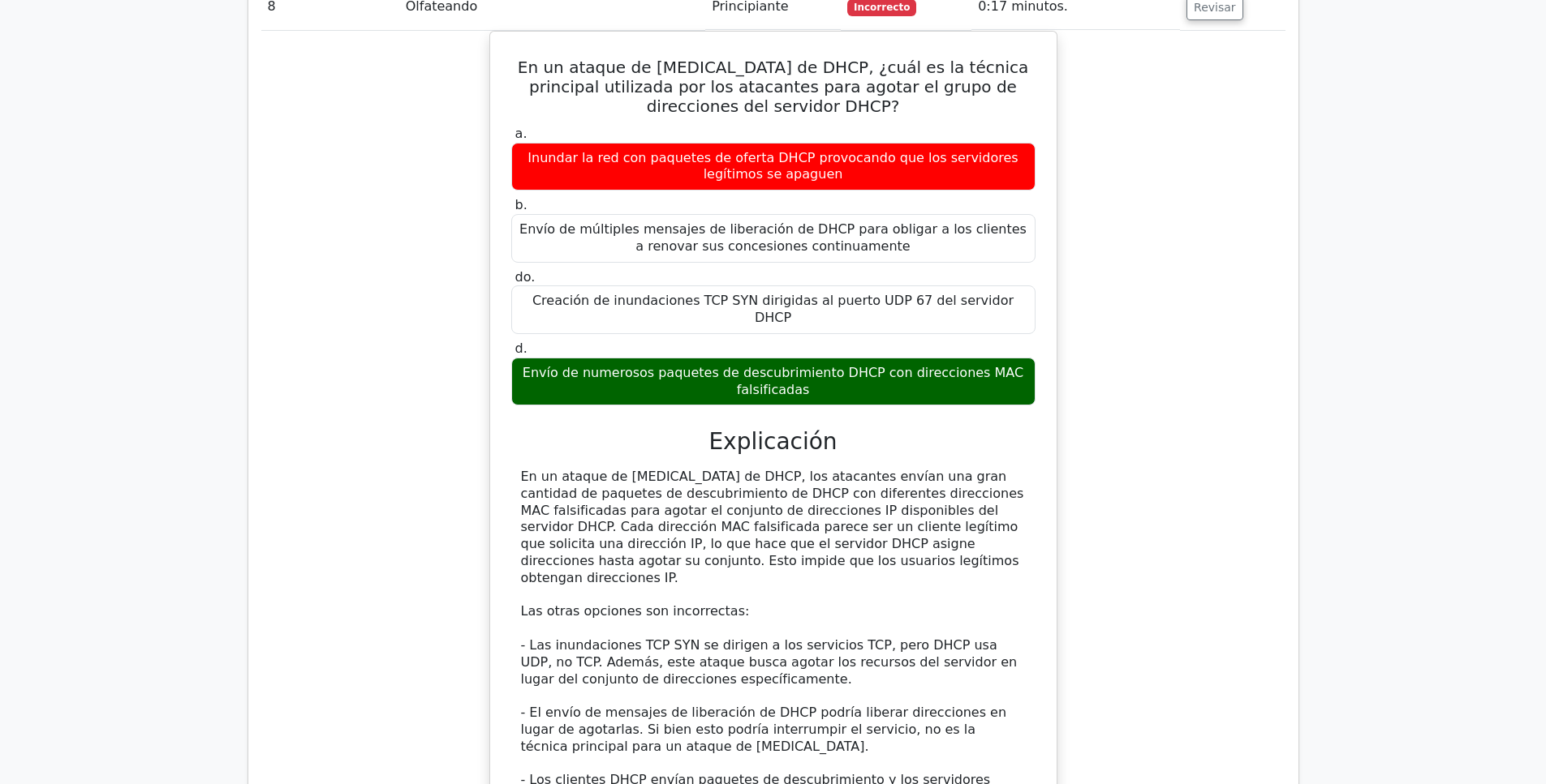
scroll to position [7747, 0]
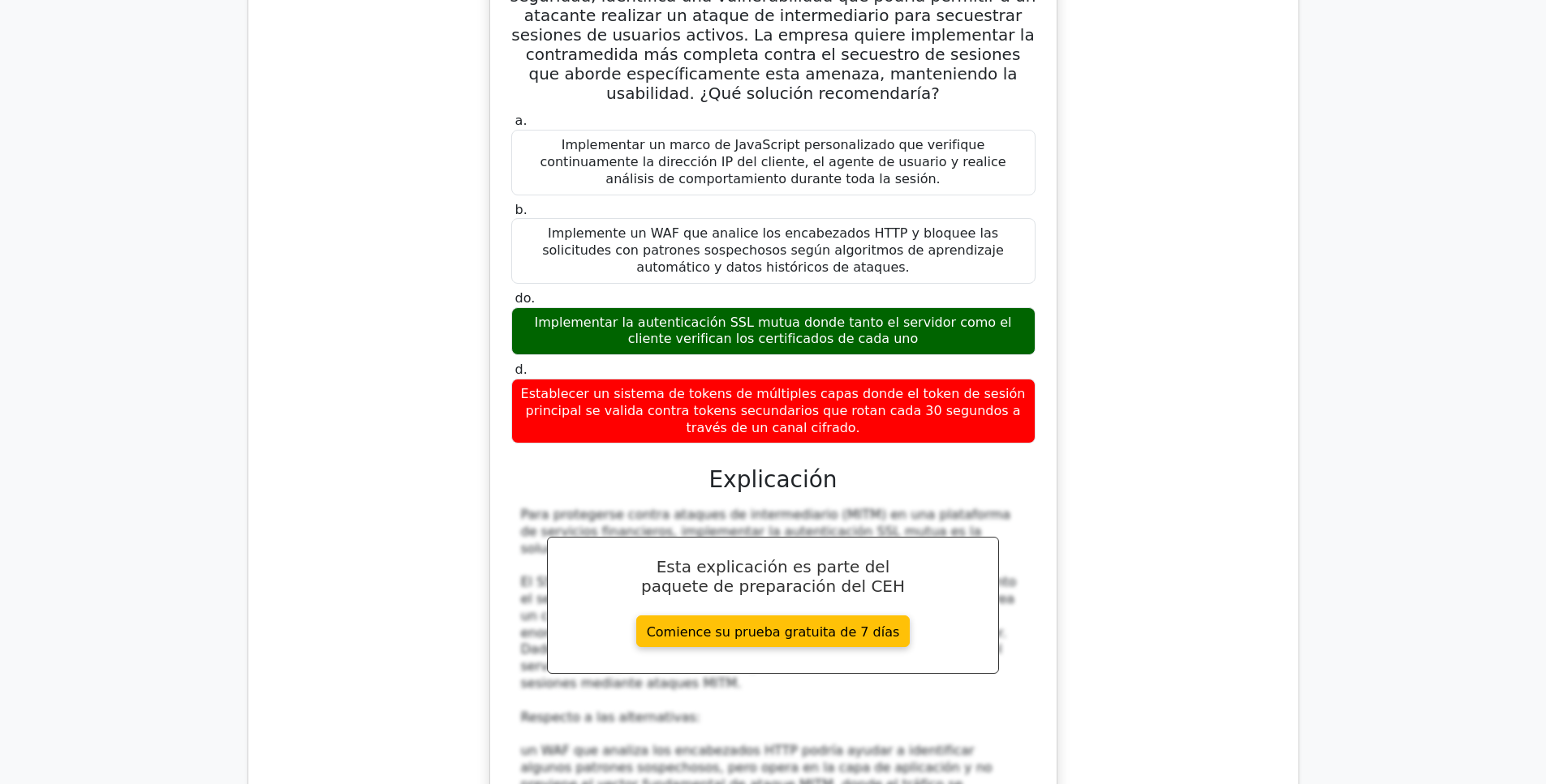
scroll to position [9044, 0]
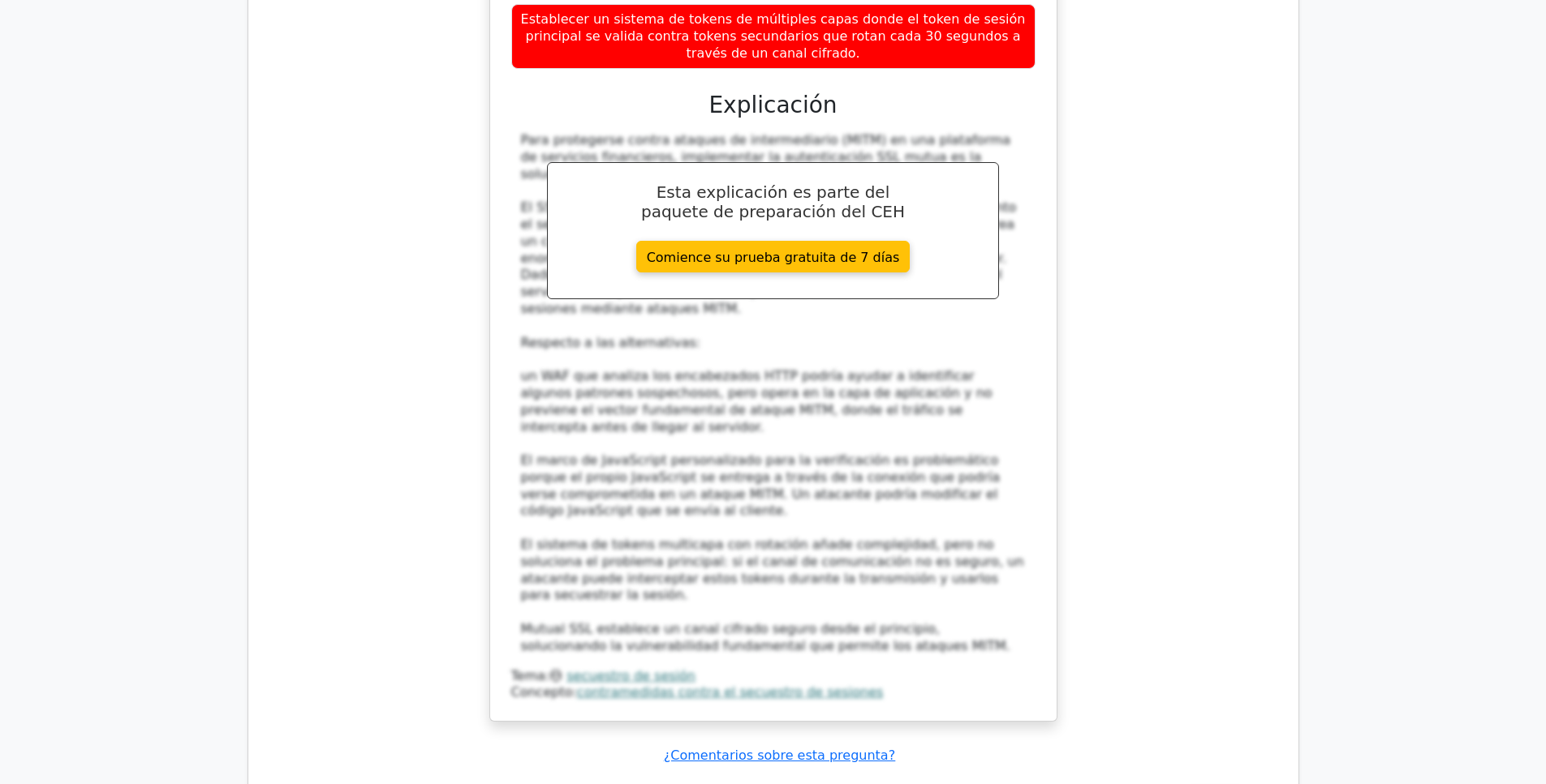
scroll to position [9288, 0]
